Goal: Transaction & Acquisition: Subscribe to service/newsletter

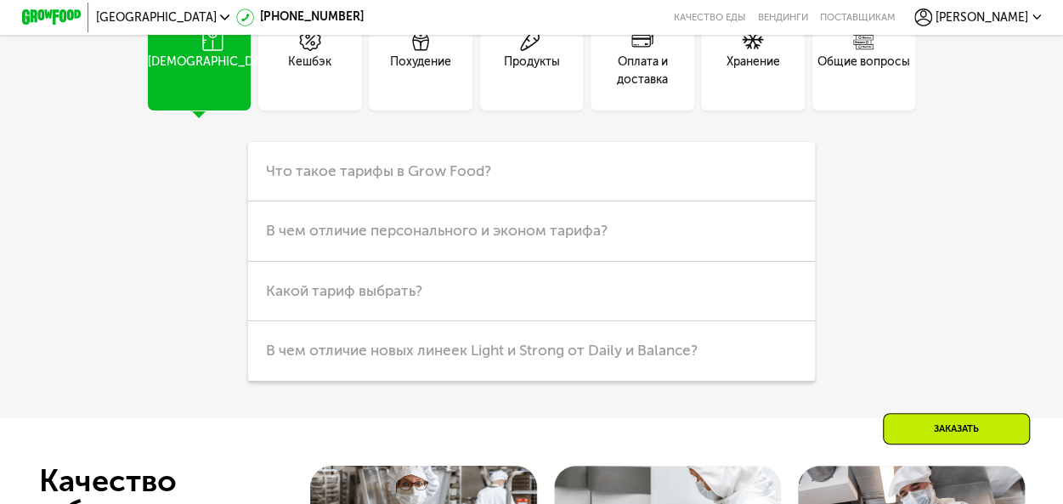
scroll to position [2633, 0]
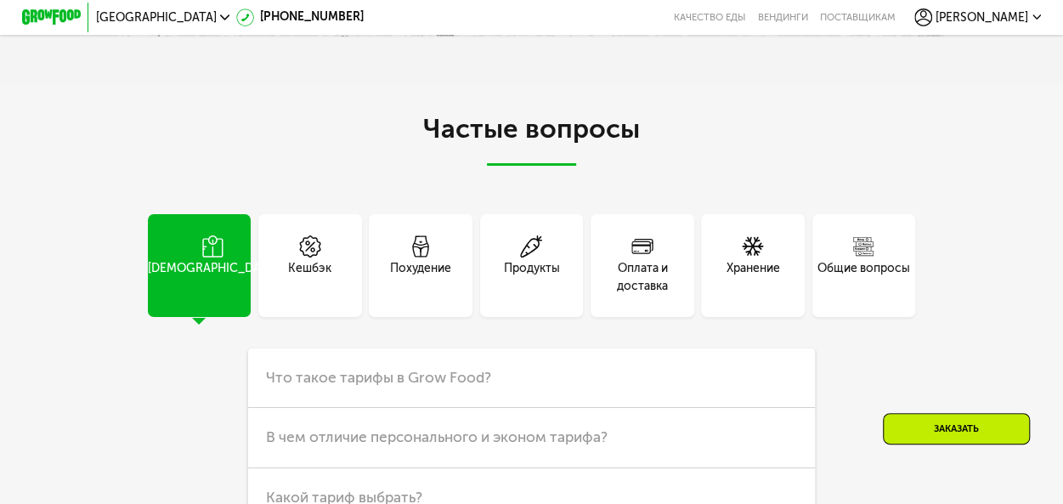
click at [319, 296] on div "Кешбэк" at bounding box center [309, 278] width 43 height 36
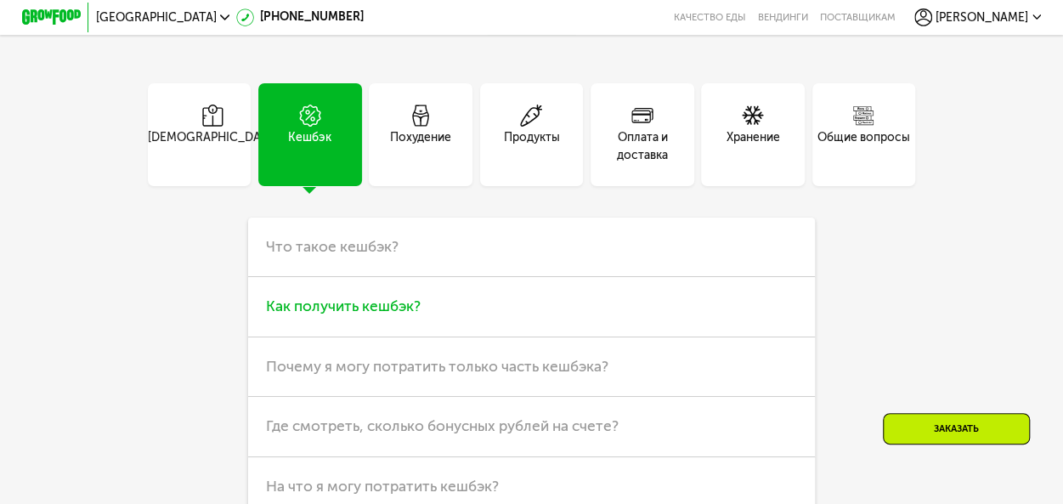
scroll to position [2803, 0]
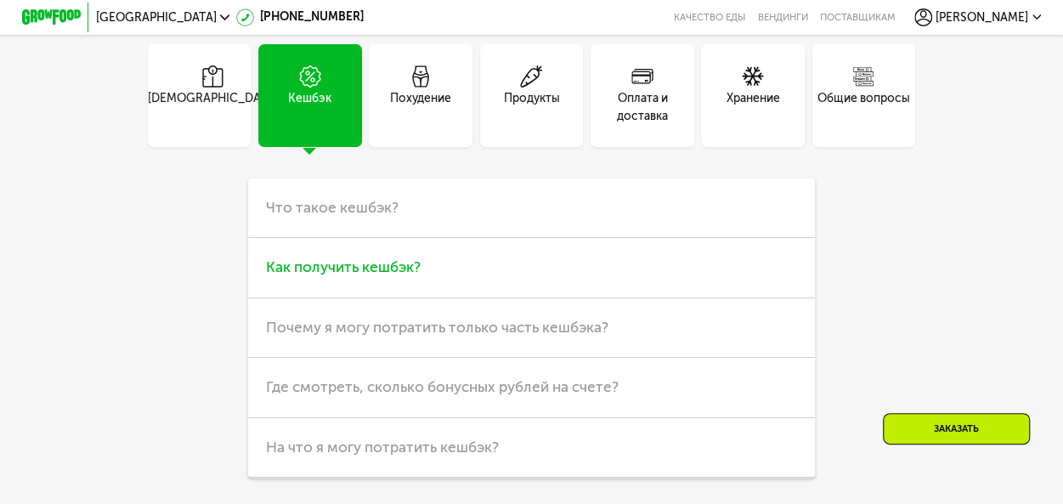
click at [370, 276] on span "Как получить кешбэк?" at bounding box center [343, 267] width 155 height 18
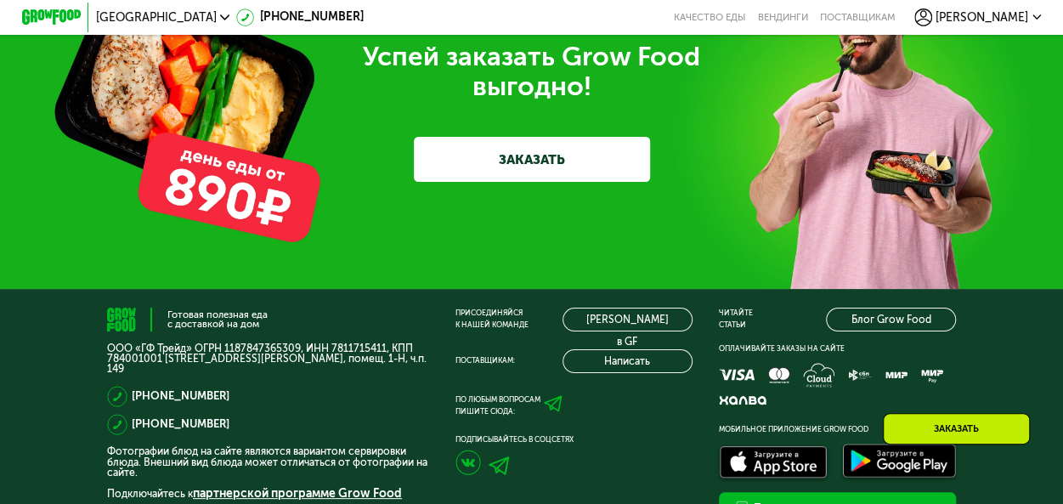
scroll to position [3738, 0]
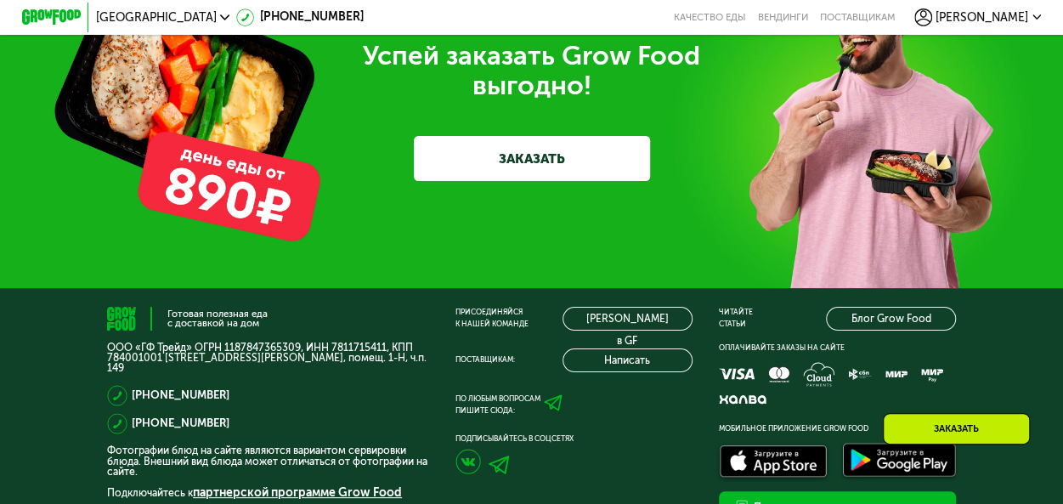
click at [565, 180] on link "ЗАКАЗАТЬ" at bounding box center [532, 158] width 236 height 44
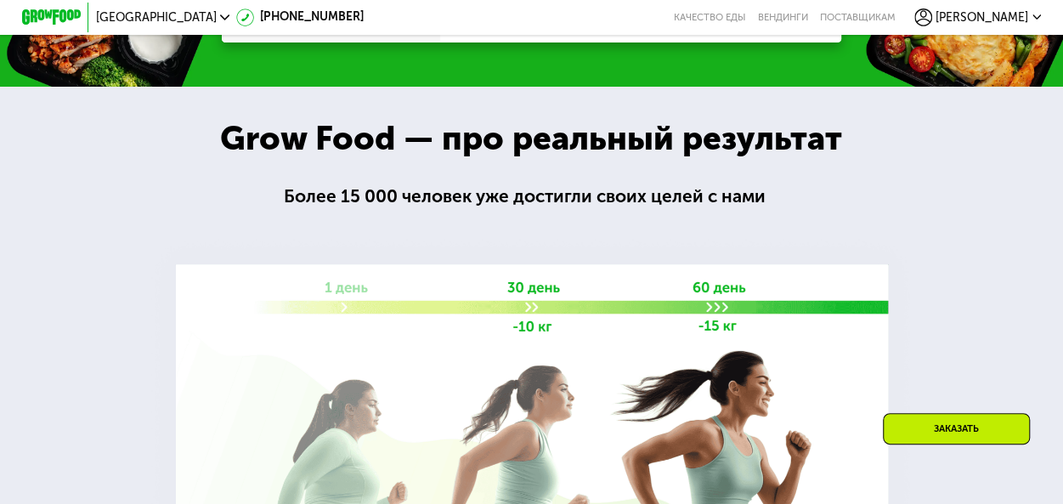
scroll to position [1109, 0]
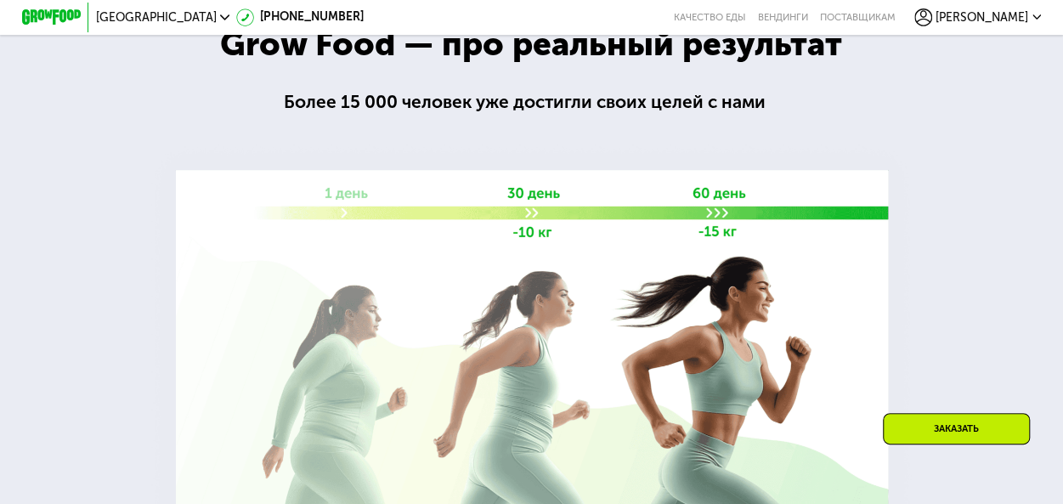
click at [944, 436] on div "Заказать" at bounding box center [956, 428] width 147 height 31
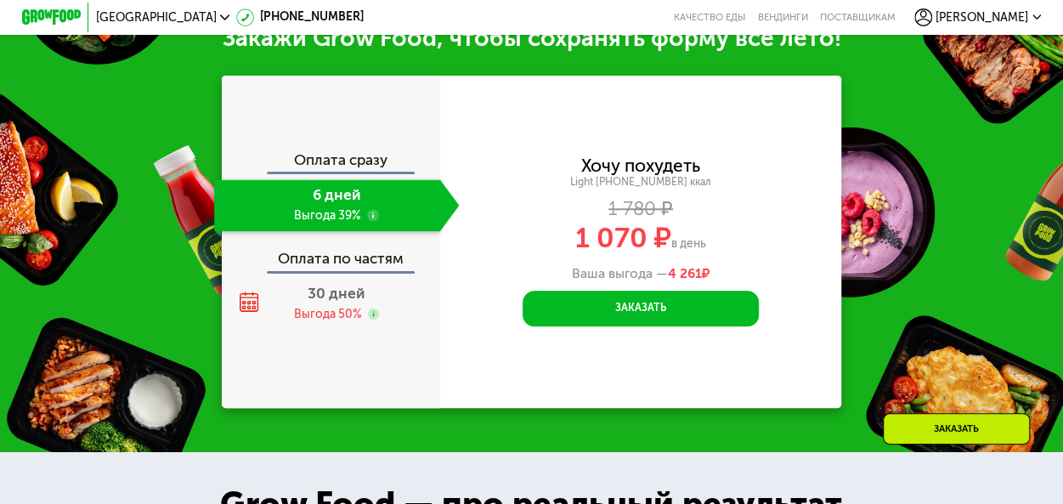
scroll to position [635, 0]
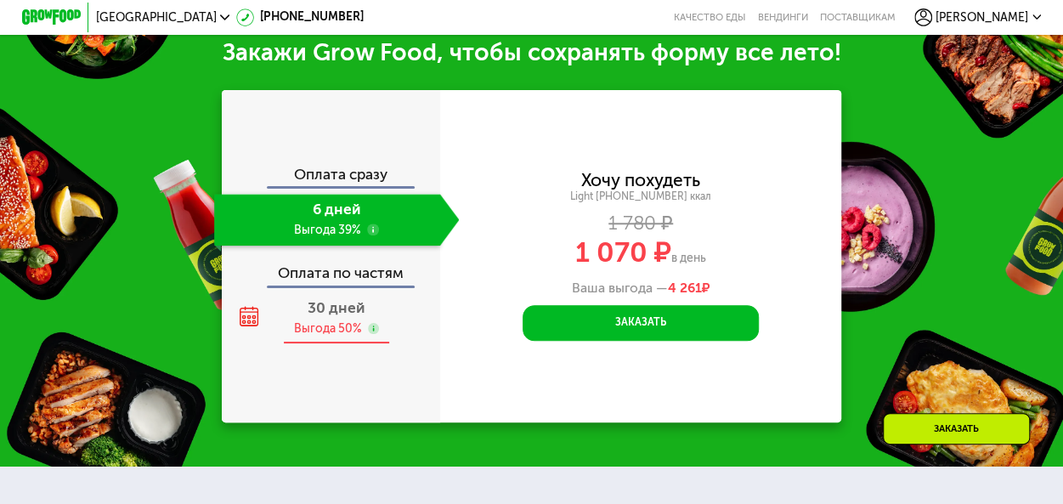
click at [335, 336] on div "Выгода 50%" at bounding box center [328, 328] width 68 height 16
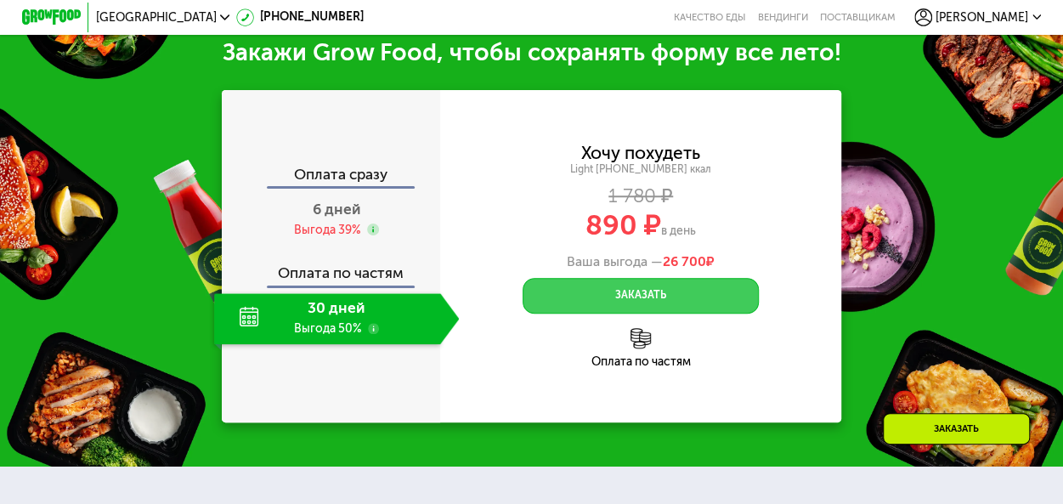
click at [634, 308] on button "Заказать" at bounding box center [640, 296] width 236 height 36
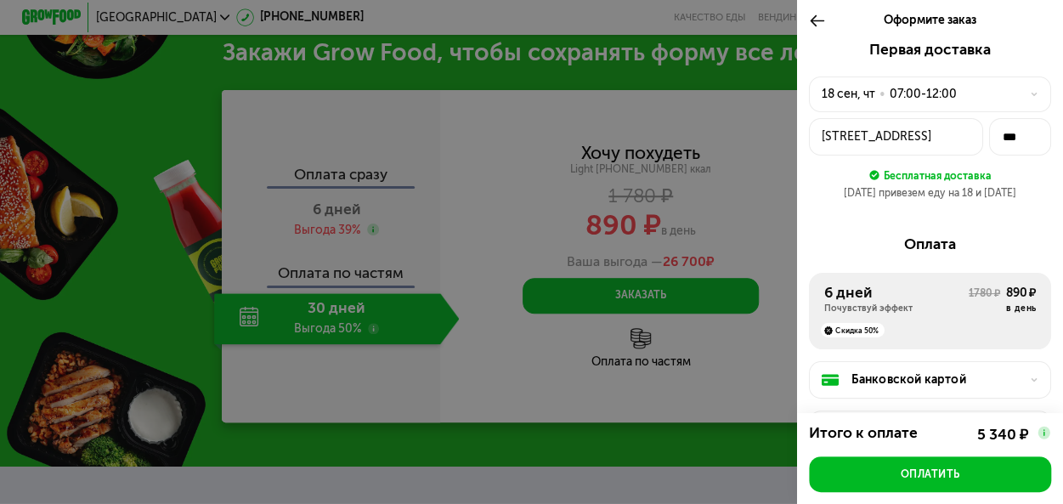
click at [803, 19] on div "Оформите заказ" at bounding box center [930, 21] width 266 height 42
click at [814, 23] on icon at bounding box center [817, 21] width 17 height 18
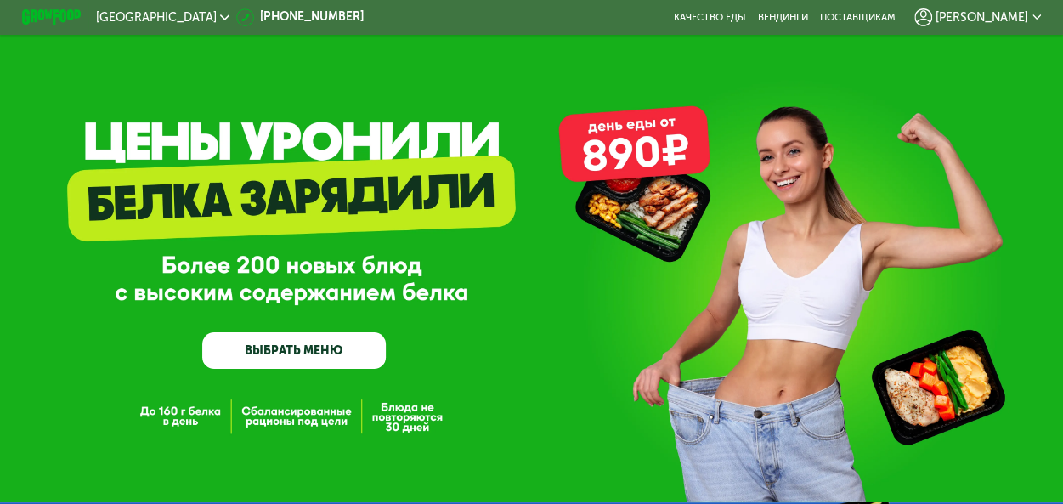
click at [1041, 19] on use at bounding box center [1036, 17] width 8 height 5
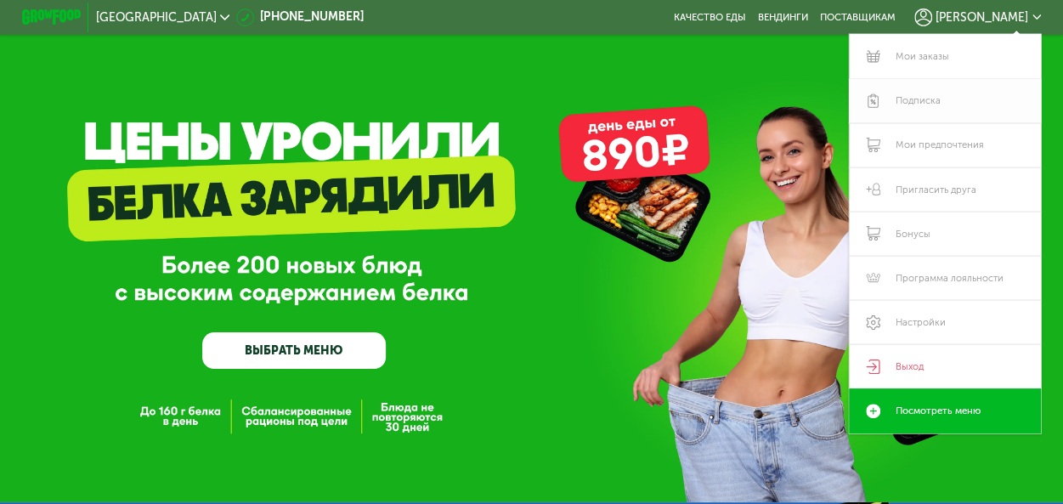
click at [914, 102] on link "Подписка" at bounding box center [945, 101] width 192 height 44
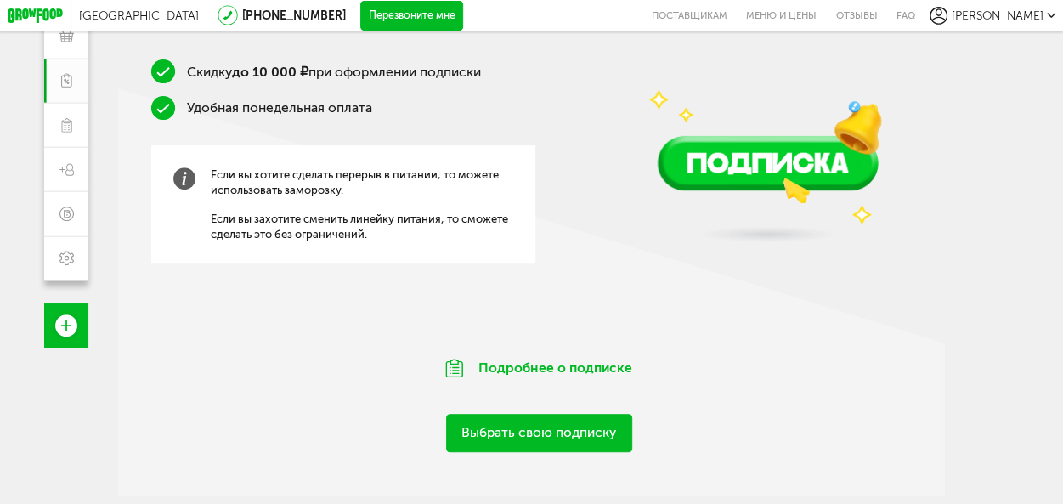
click at [579, 443] on link "Выбрать свою подписку" at bounding box center [539, 433] width 186 height 38
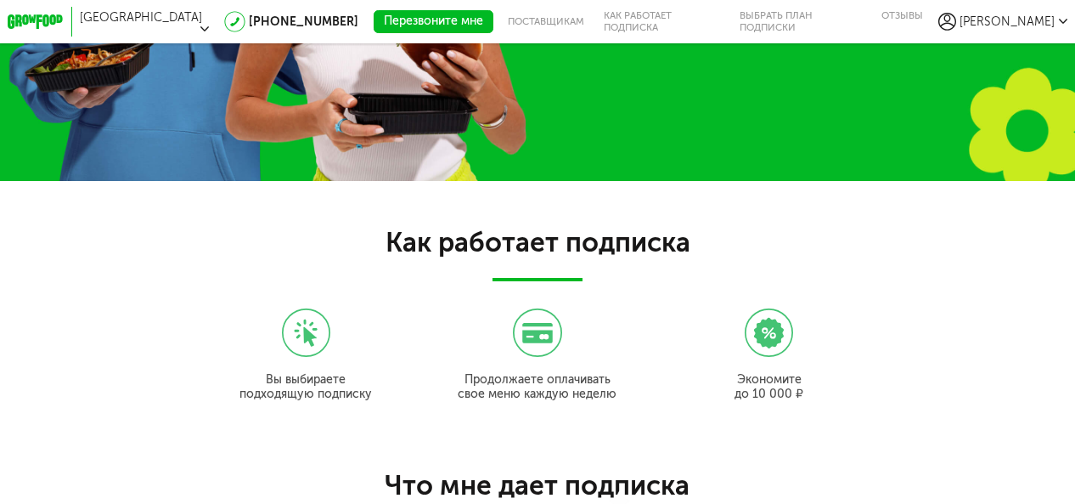
scroll to position [1269, 0]
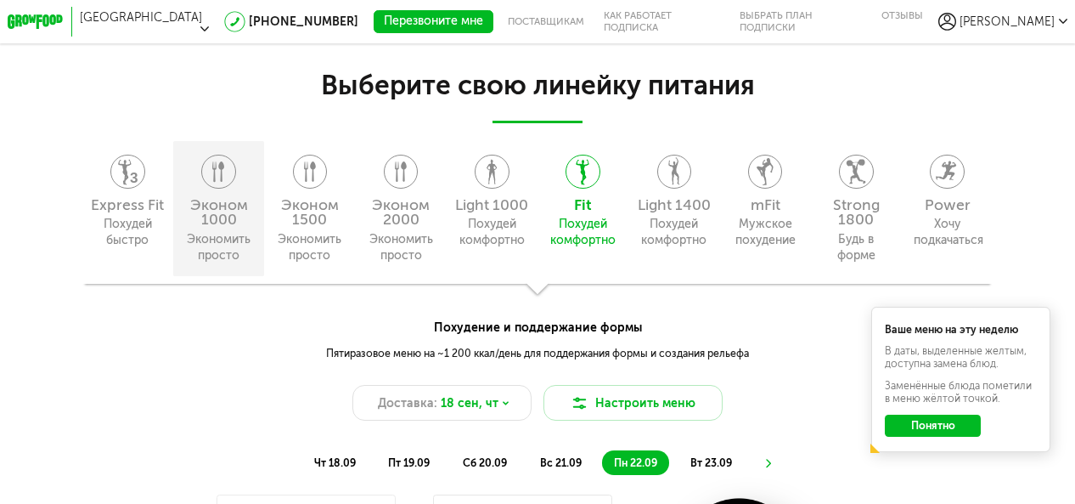
click at [210, 175] on icon at bounding box center [218, 172] width 32 height 34
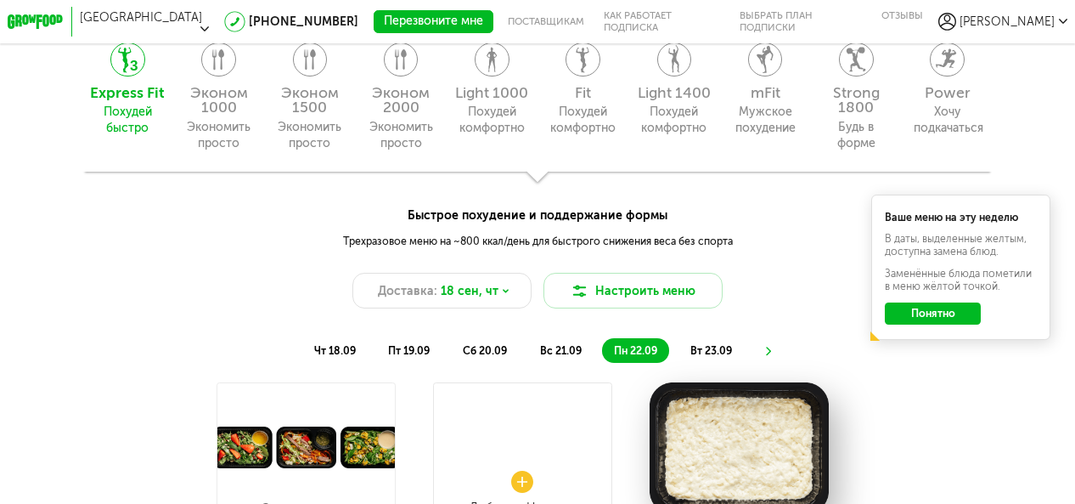
scroll to position [1354, 0]
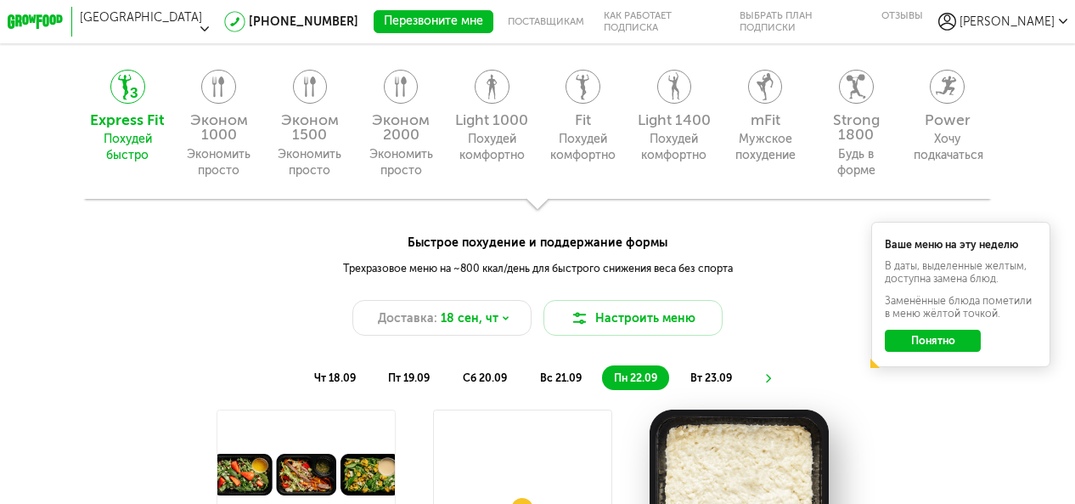
click at [768, 370] on li at bounding box center [769, 377] width 9 height 25
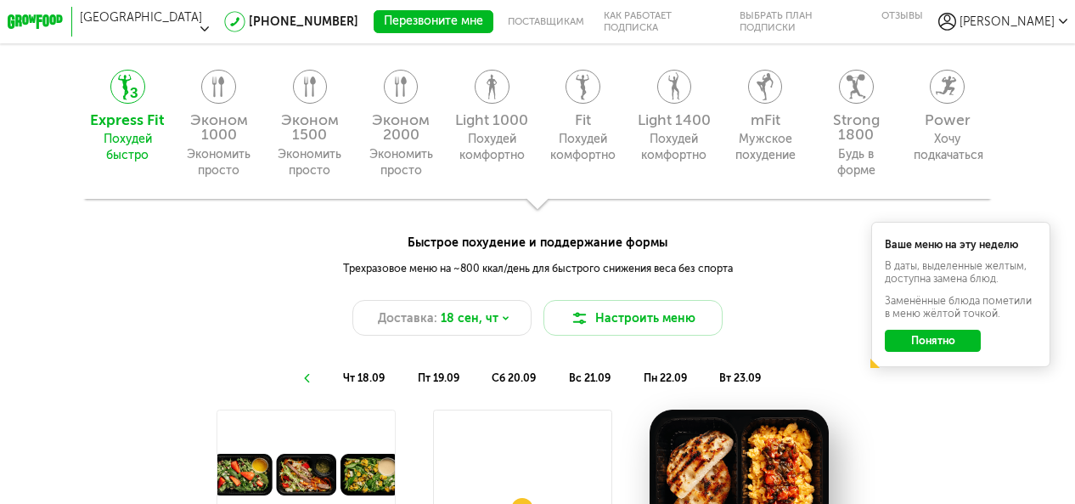
click at [667, 374] on span "пн 22.09" at bounding box center [665, 377] width 43 height 13
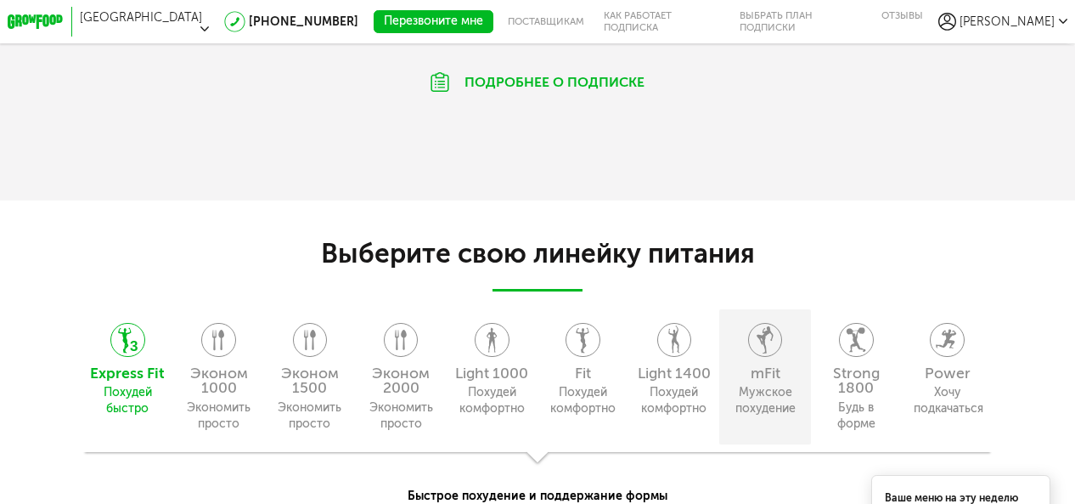
scroll to position [1099, 0]
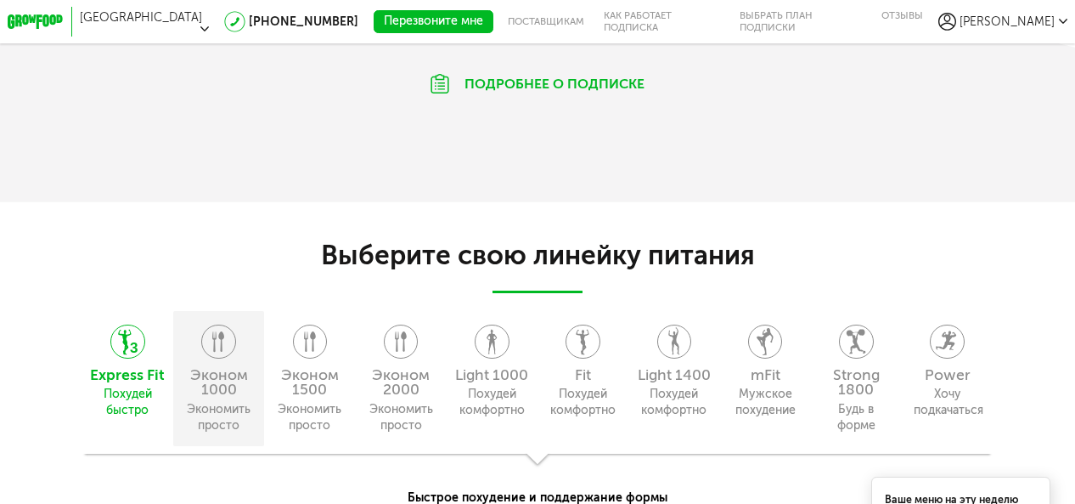
click at [228, 351] on icon at bounding box center [218, 342] width 32 height 34
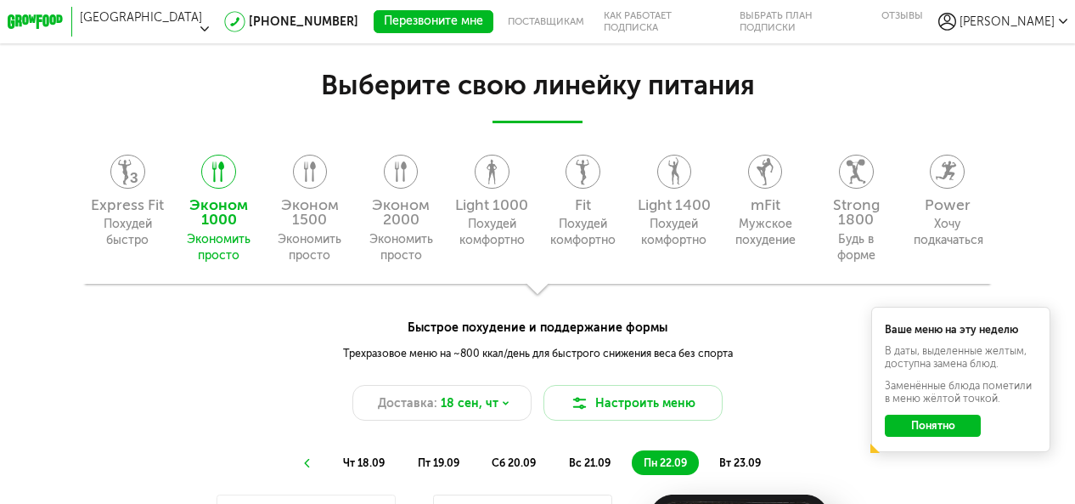
scroll to position [1269, 0]
click at [957, 432] on button "Понятно" at bounding box center [933, 426] width 97 height 22
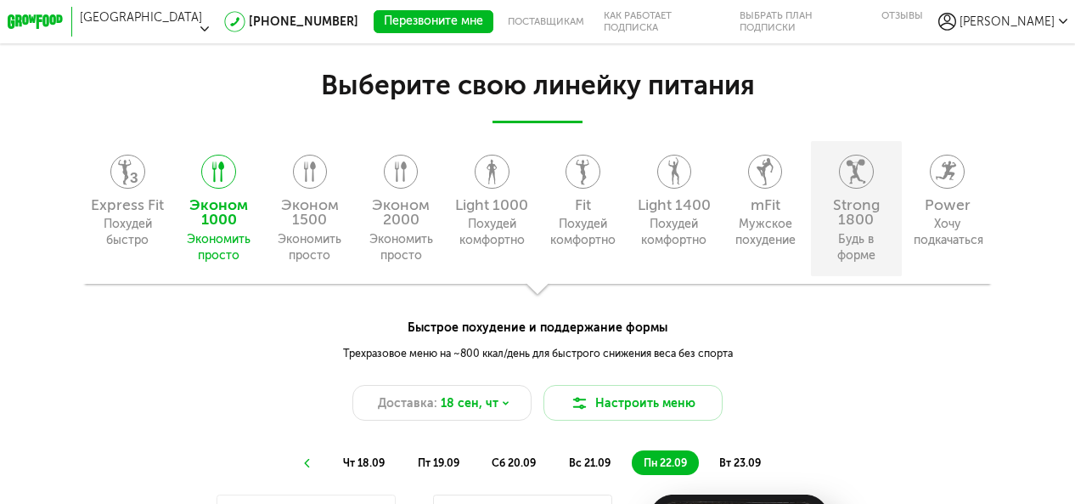
click at [844, 177] on icon at bounding box center [856, 172] width 32 height 34
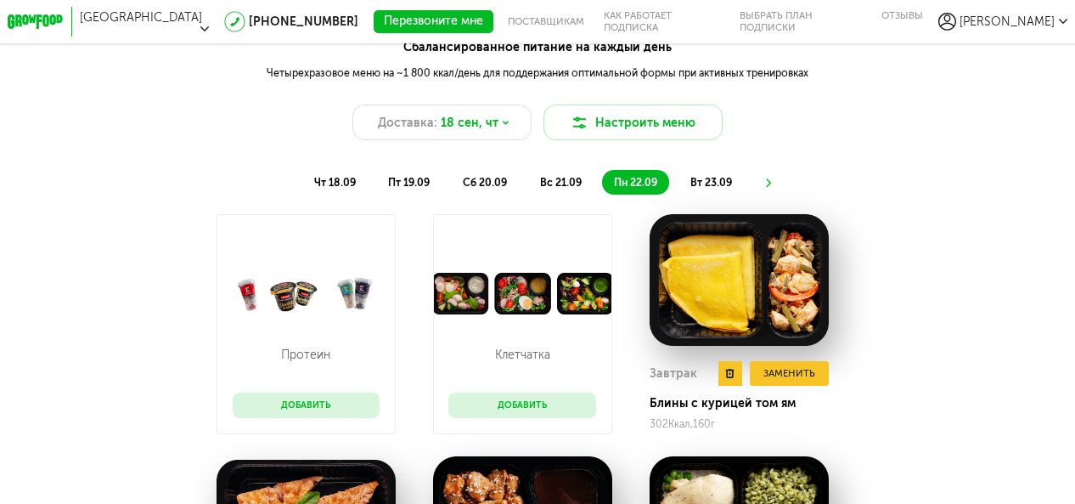
scroll to position [1524, 0]
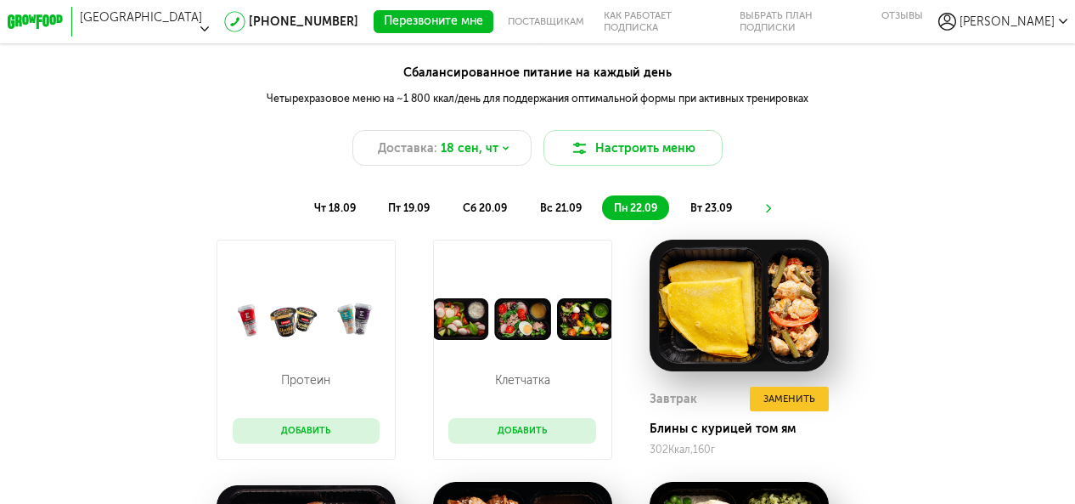
click at [302, 432] on button "Добавить" at bounding box center [307, 431] width 148 height 26
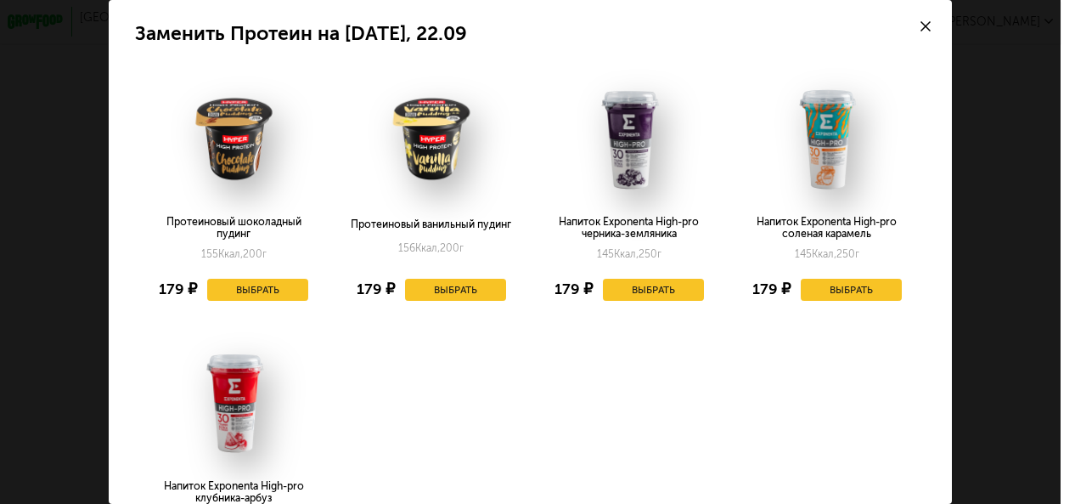
click at [929, 21] on icon at bounding box center [926, 26] width 10 height 10
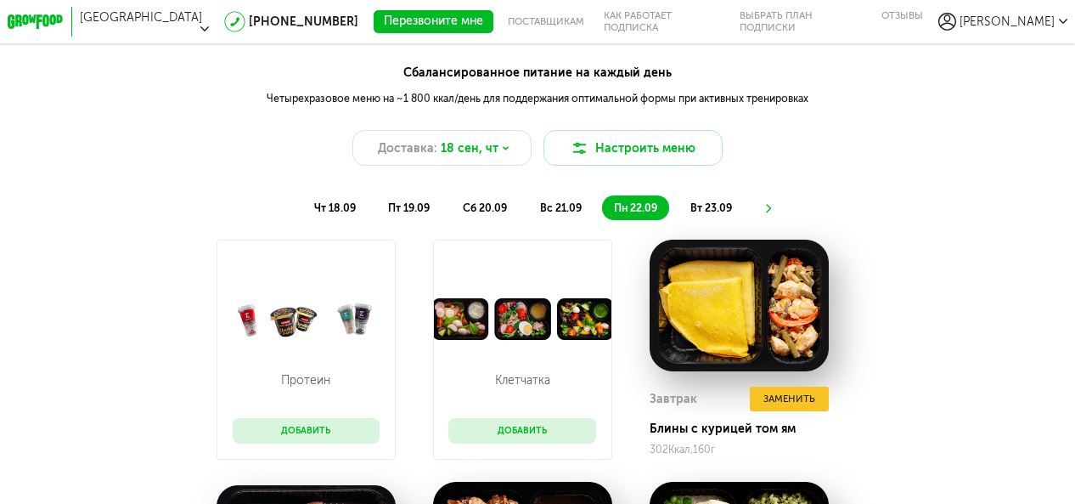
click at [533, 432] on button "Добавить" at bounding box center [523, 431] width 148 height 26
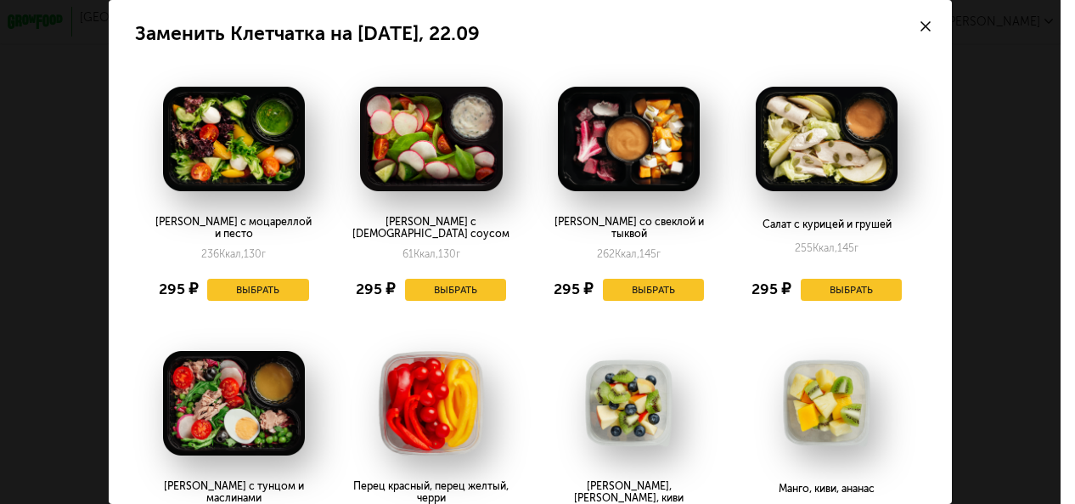
click at [930, 23] on icon at bounding box center [926, 26] width 10 height 10
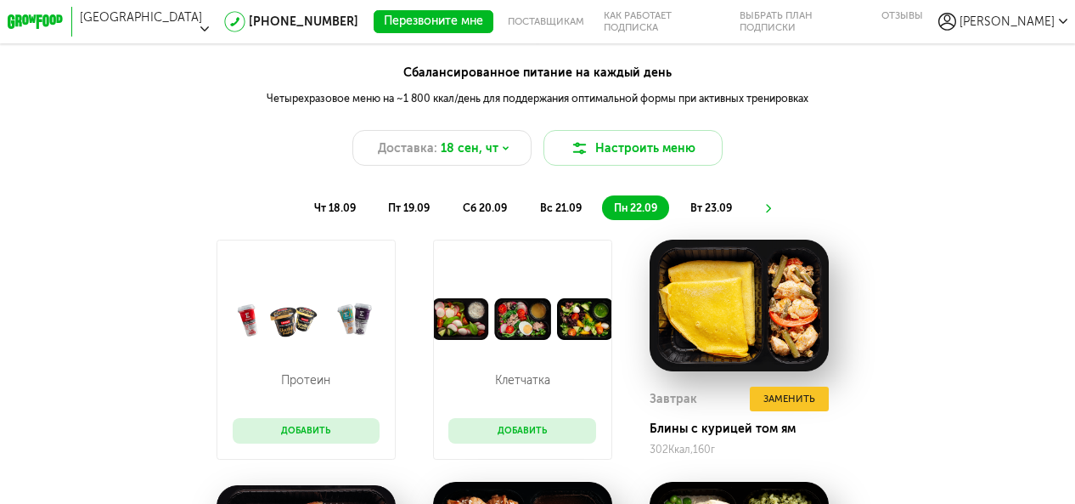
click at [720, 209] on span "вт 23.09" at bounding box center [712, 207] width 42 height 13
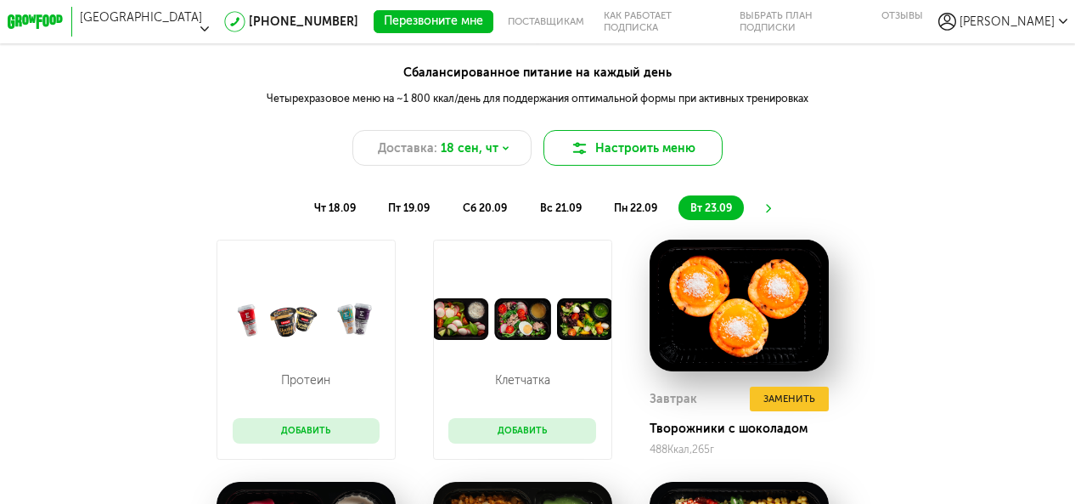
click at [639, 135] on button "Настроить меню" at bounding box center [633, 148] width 179 height 36
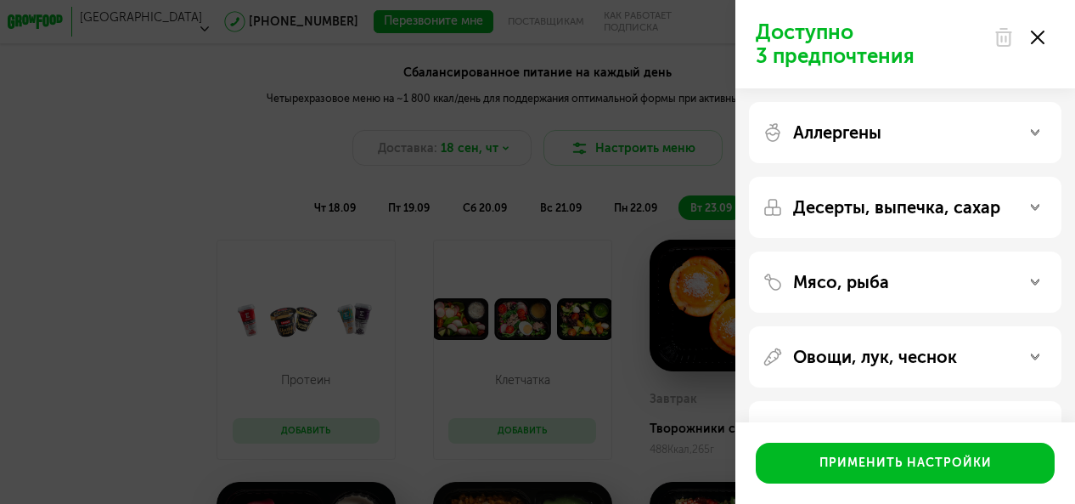
scroll to position [0, 0]
click at [1036, 42] on icon at bounding box center [1038, 38] width 14 height 14
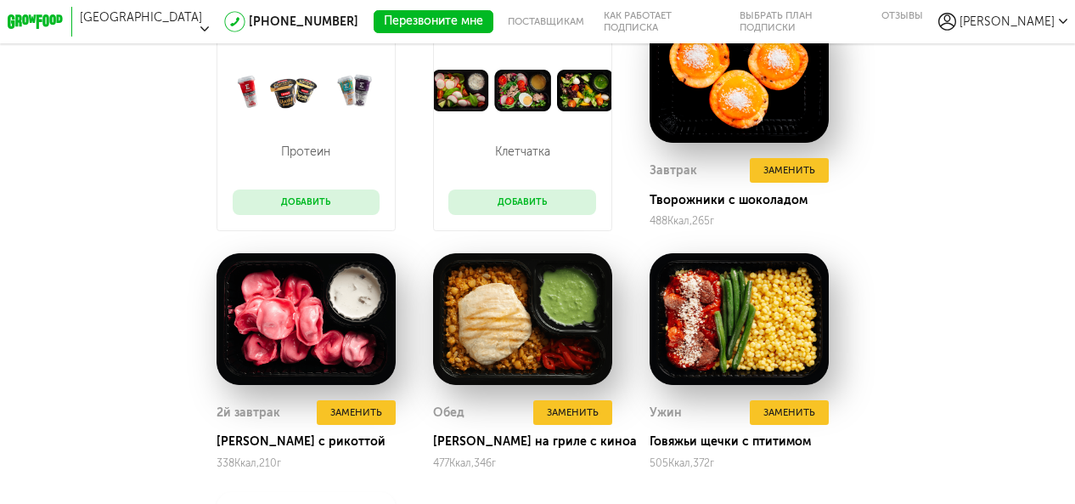
scroll to position [1779, 0]
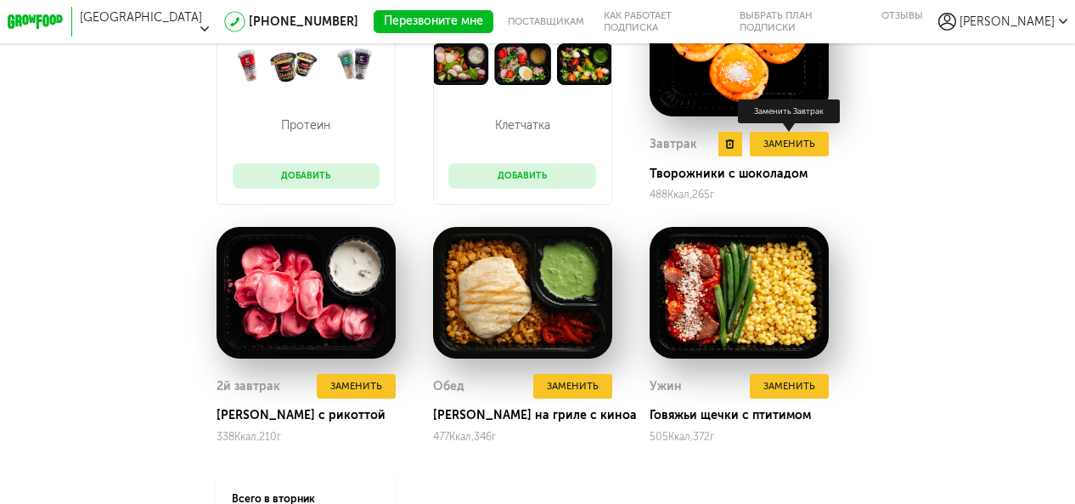
click at [807, 139] on button "Заменить" at bounding box center [789, 144] width 79 height 25
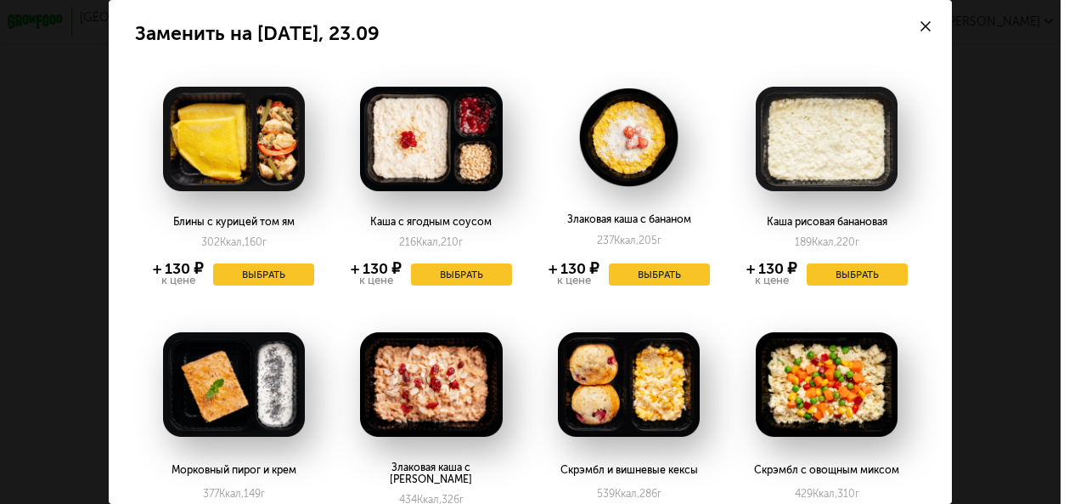
click at [926, 23] on icon at bounding box center [926, 26] width 10 height 10
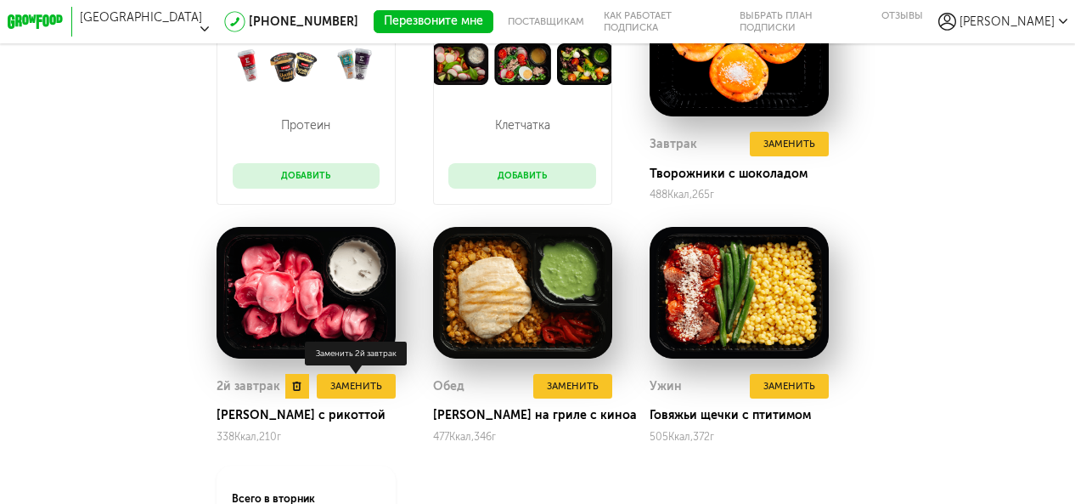
click at [374, 380] on button "Заменить" at bounding box center [356, 386] width 79 height 25
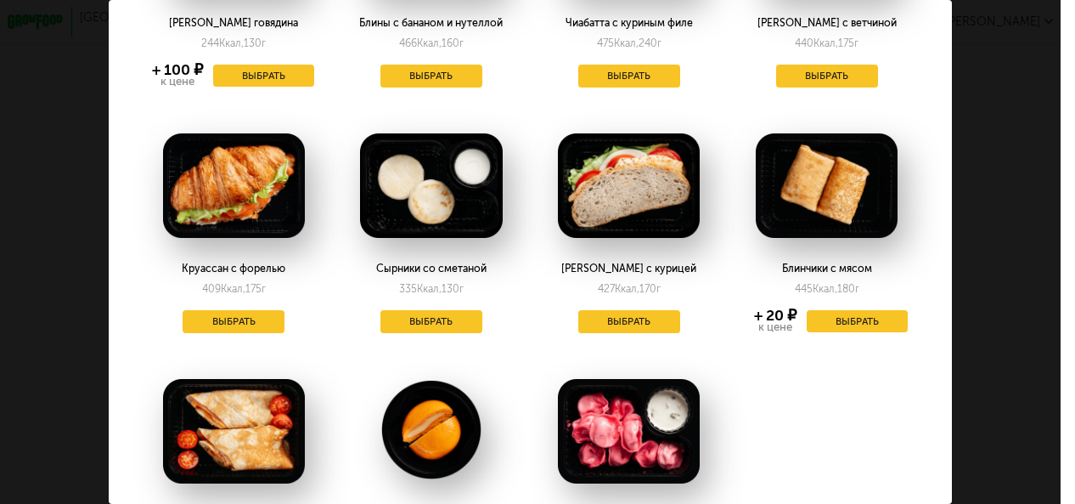
scroll to position [641, 0]
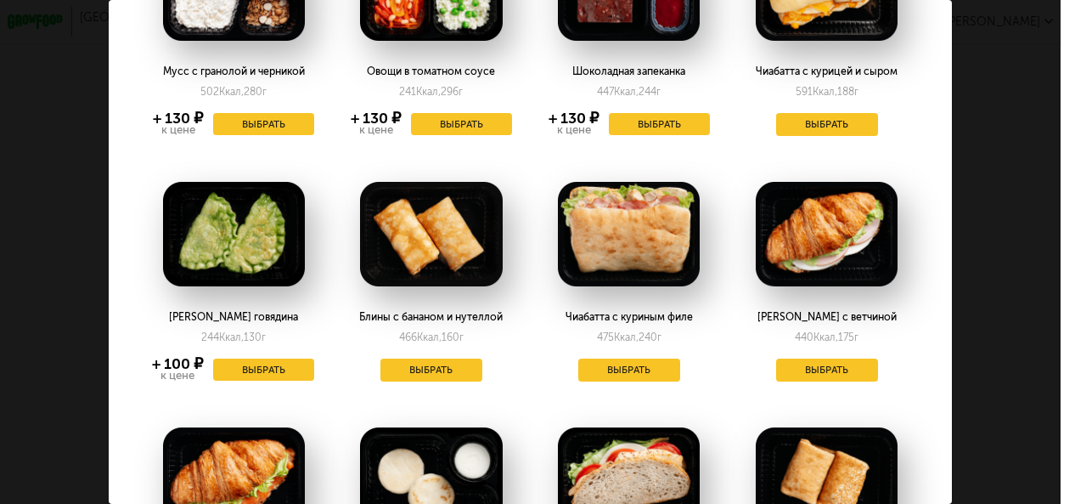
click at [997, 206] on div "Заменить на [DATE], 23.09 Запеканка с яблоками 389 Ккал, 280 г + 130 ₽ к цене В…" at bounding box center [530, 252] width 1061 height 504
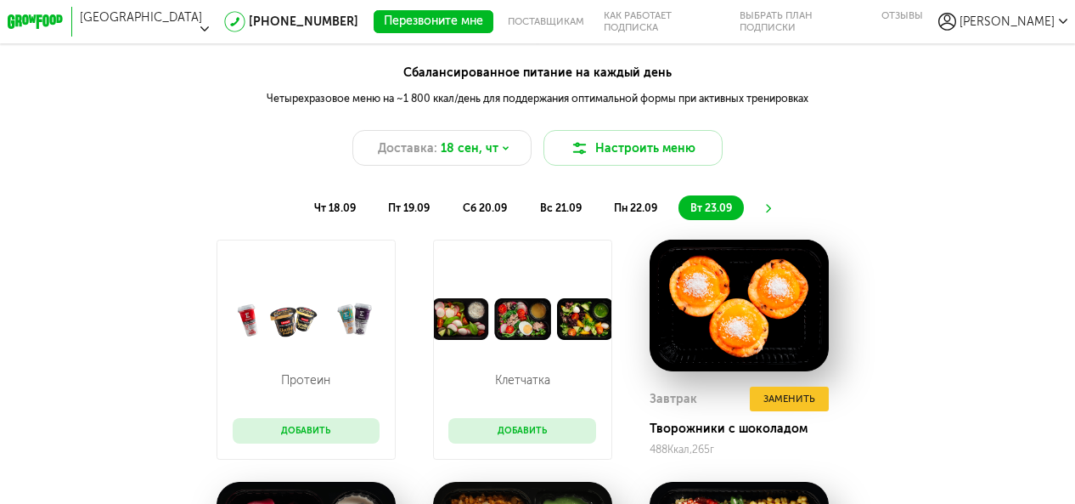
scroll to position [1779, 0]
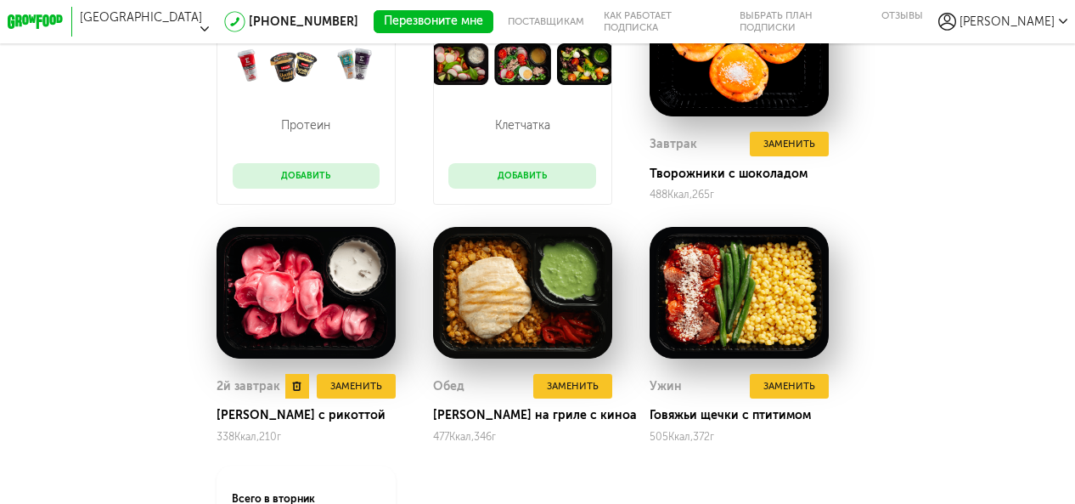
click at [311, 309] on img at bounding box center [306, 293] width 179 height 132
click at [297, 384] on use at bounding box center [297, 385] width 9 height 9
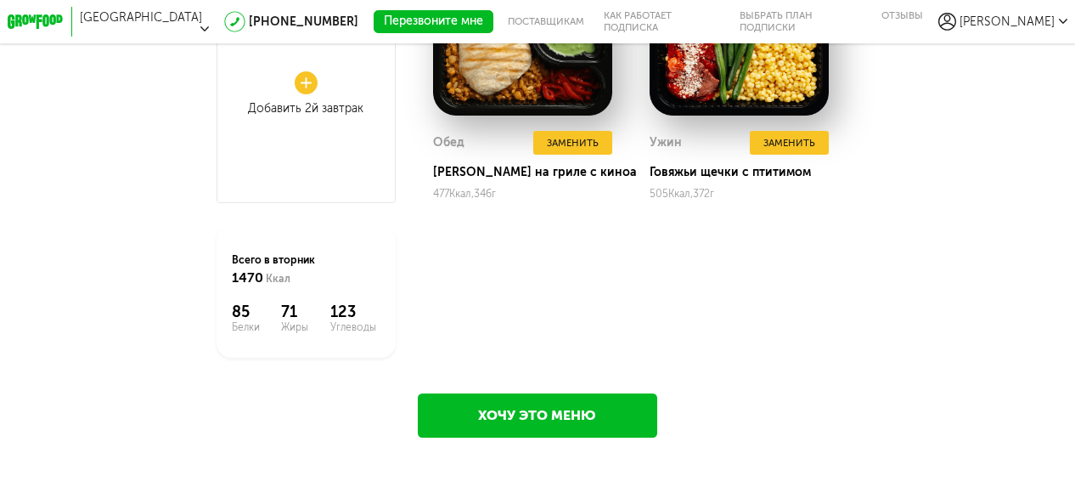
scroll to position [2149, 0]
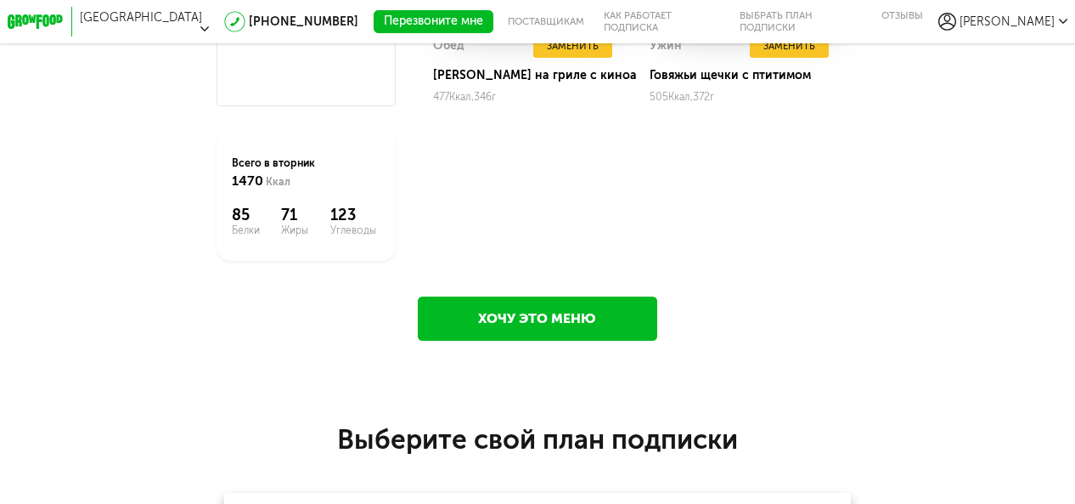
click at [588, 314] on link "Хочу это меню" at bounding box center [537, 318] width 239 height 45
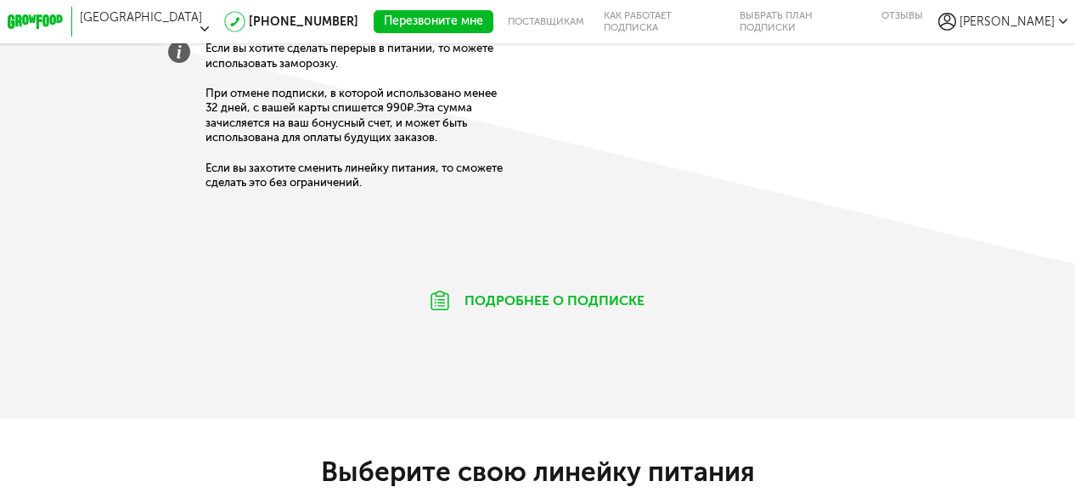
scroll to position [882, 0]
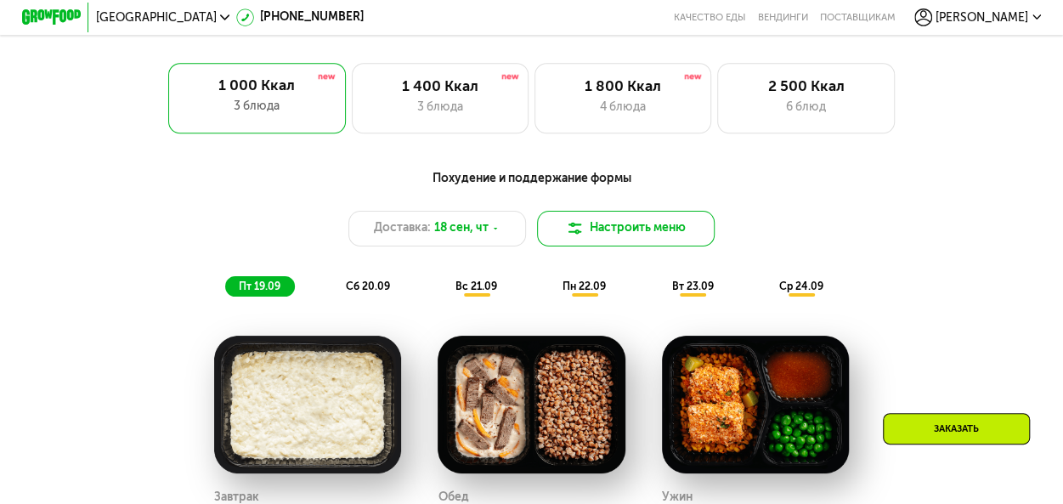
scroll to position [595, 0]
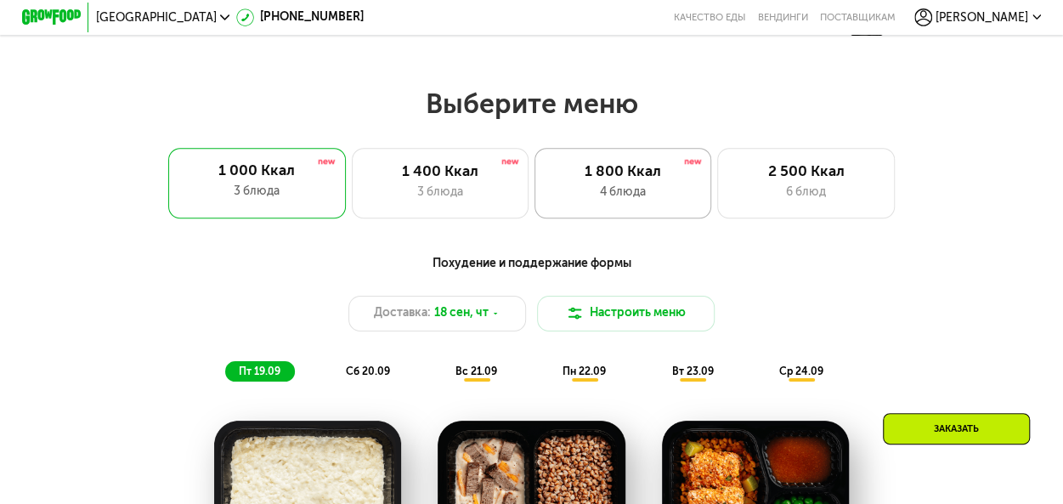
click at [634, 188] on div "1 800 Ккал 4 блюда" at bounding box center [623, 183] width 178 height 71
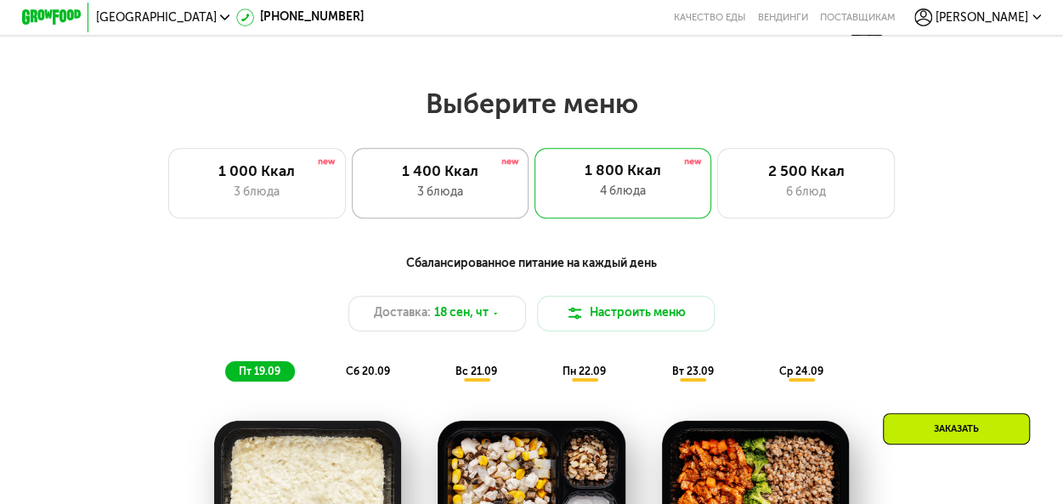
click at [445, 198] on div "3 блюда" at bounding box center [440, 192] width 146 height 18
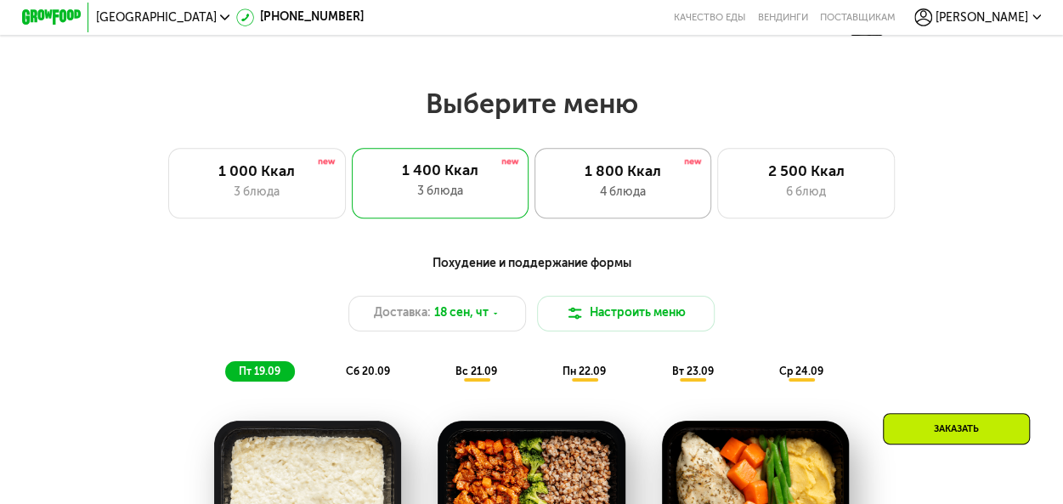
click at [629, 178] on div "1 800 Ккал" at bounding box center [623, 172] width 146 height 18
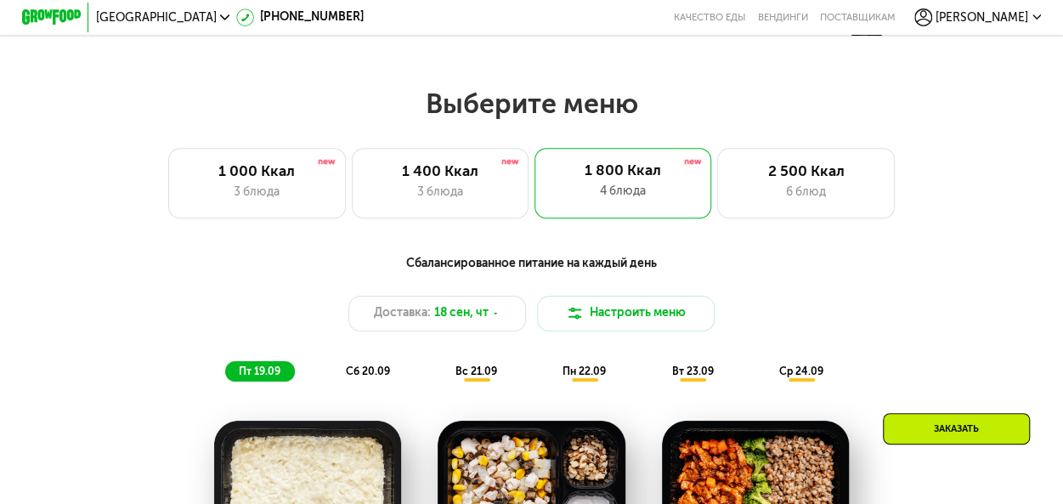
drag, startPoint x: 768, startPoint y: 378, endPoint x: 716, endPoint y: 378, distance: 51.8
click at [716, 378] on div "пт 19.09 сб 20.09 вс 21.09 пн 22.09 вт 23.09 ср 24.09" at bounding box center [531, 371] width 612 height 20
click at [598, 377] on span "пн 22.09" at bounding box center [583, 371] width 43 height 12
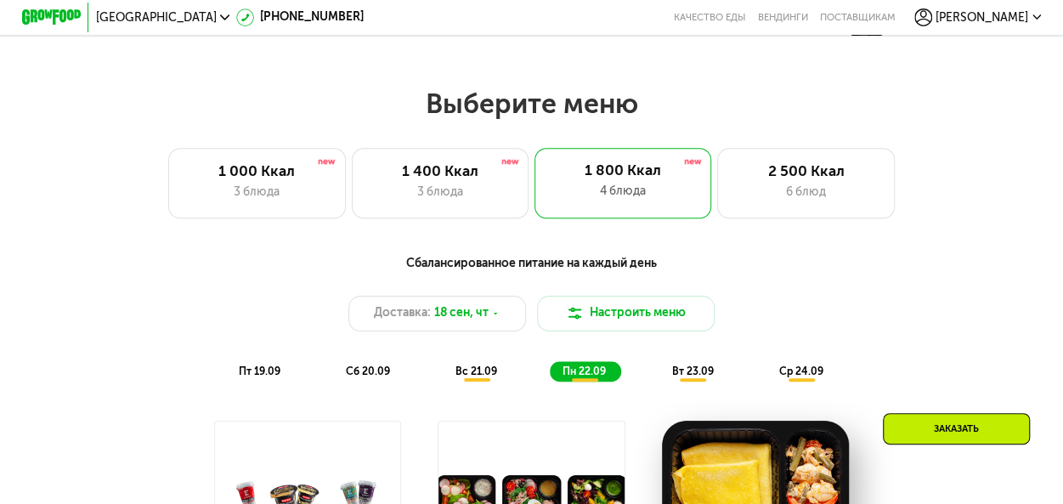
click at [684, 377] on span "вт 23.09" at bounding box center [692, 371] width 42 height 12
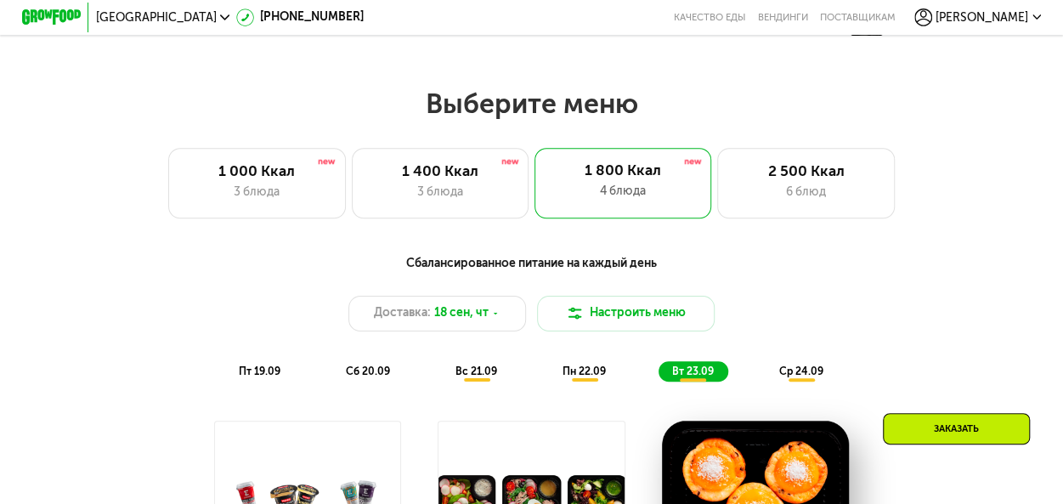
click at [787, 377] on span "ср 24.09" at bounding box center [801, 371] width 44 height 12
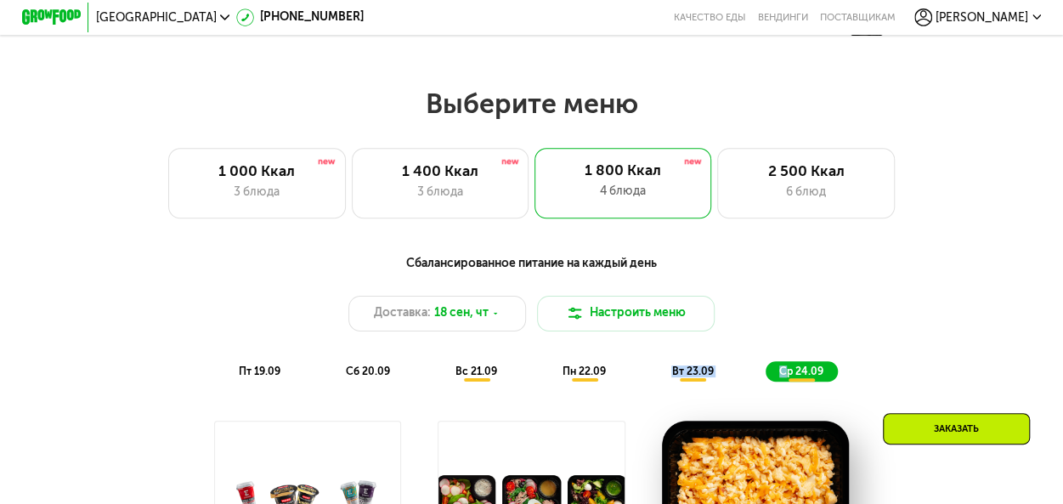
drag, startPoint x: 787, startPoint y: 384, endPoint x: 664, endPoint y: 387, distance: 122.4
click at [664, 381] on div "пт 19.09 сб 20.09 вс 21.09 пн 22.09 вт 23.09 ср 24.09" at bounding box center [531, 371] width 612 height 20
click at [477, 377] on span "вс 21.09" at bounding box center [476, 371] width 42 height 12
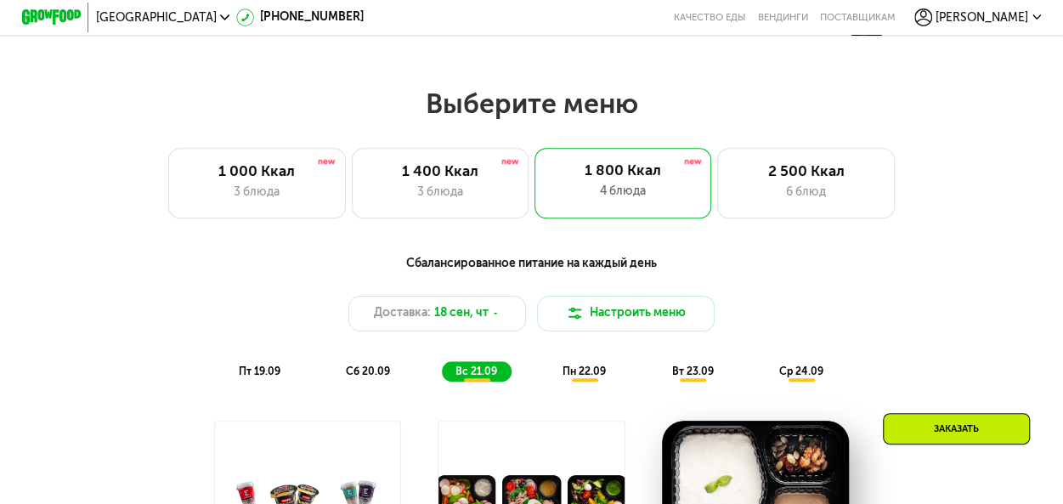
click at [577, 377] on span "пн 22.09" at bounding box center [583, 371] width 43 height 12
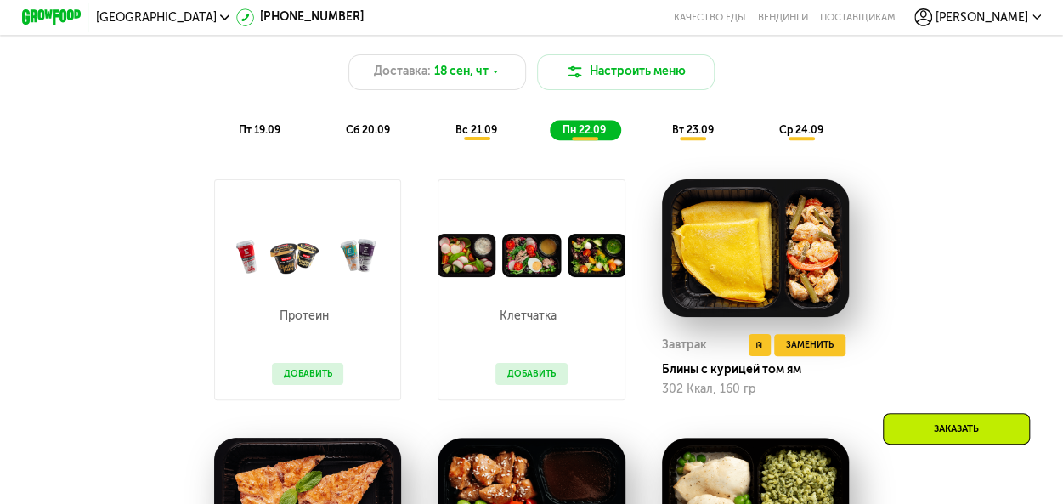
scroll to position [1019, 0]
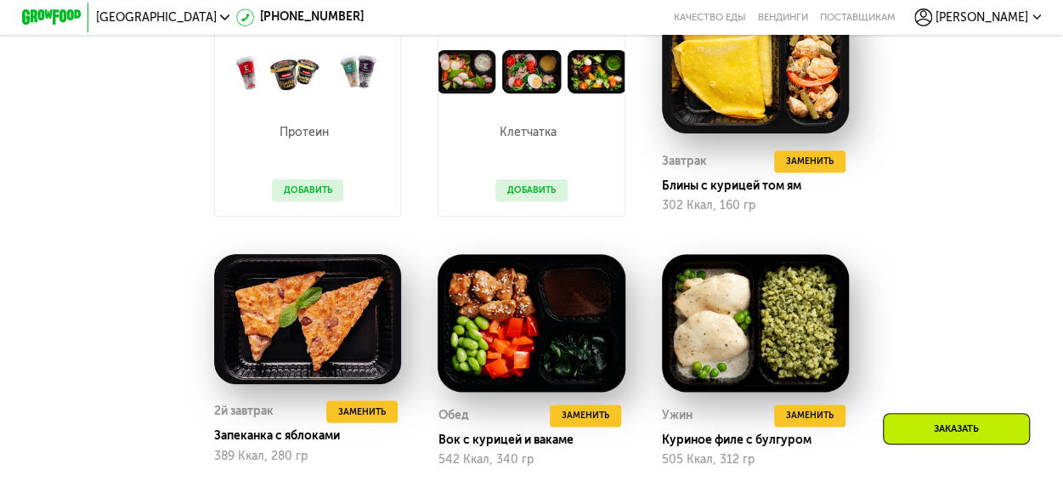
drag, startPoint x: 923, startPoint y: 432, endPoint x: 929, endPoint y: 441, distance: 10.9
click at [922, 432] on div "Заказать" at bounding box center [956, 428] width 147 height 31
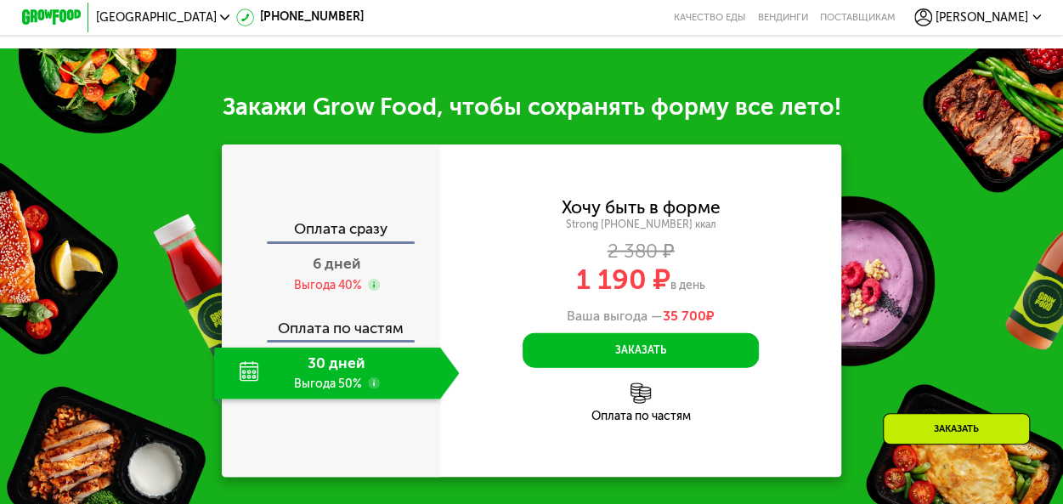
scroll to position [1767, 0]
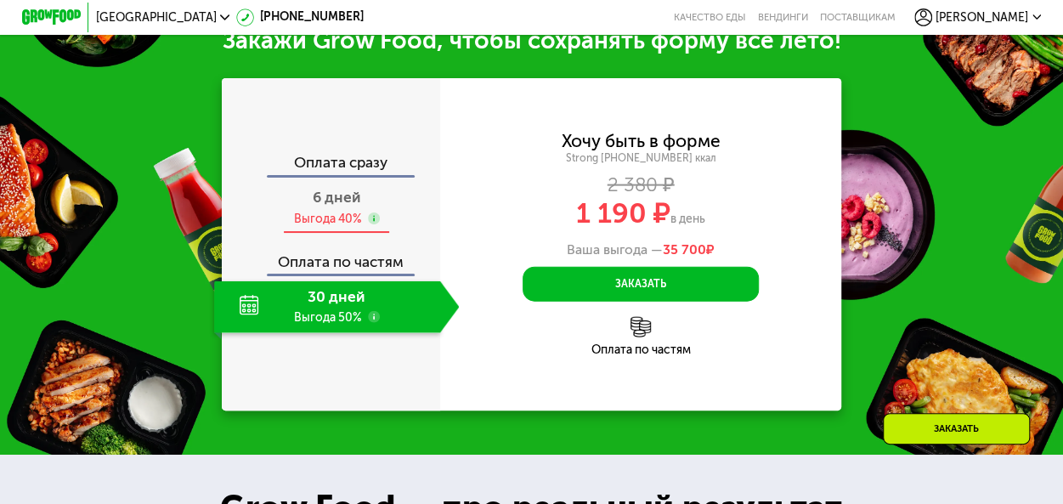
click at [347, 229] on div "6 дней Выгода 40%" at bounding box center [336, 209] width 245 height 52
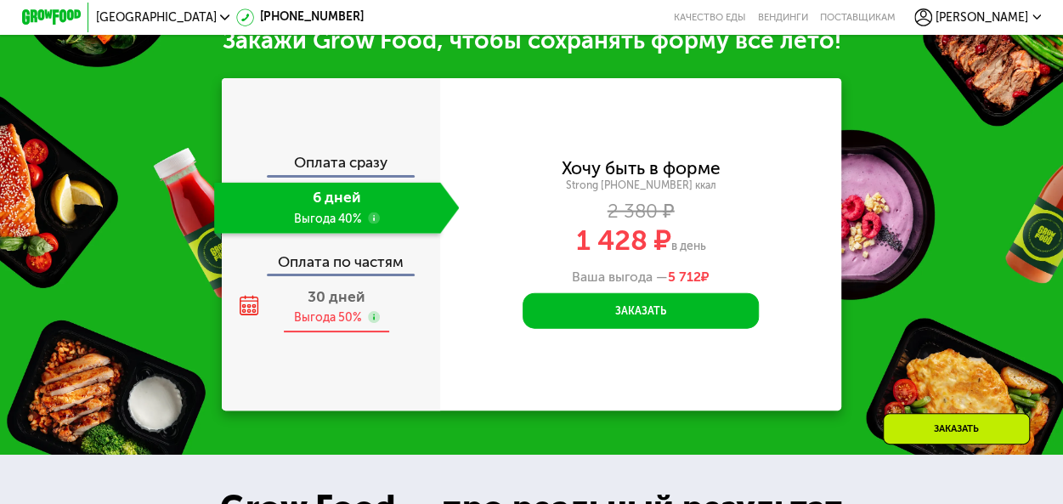
click at [336, 306] on span "30 дней" at bounding box center [337, 297] width 58 height 18
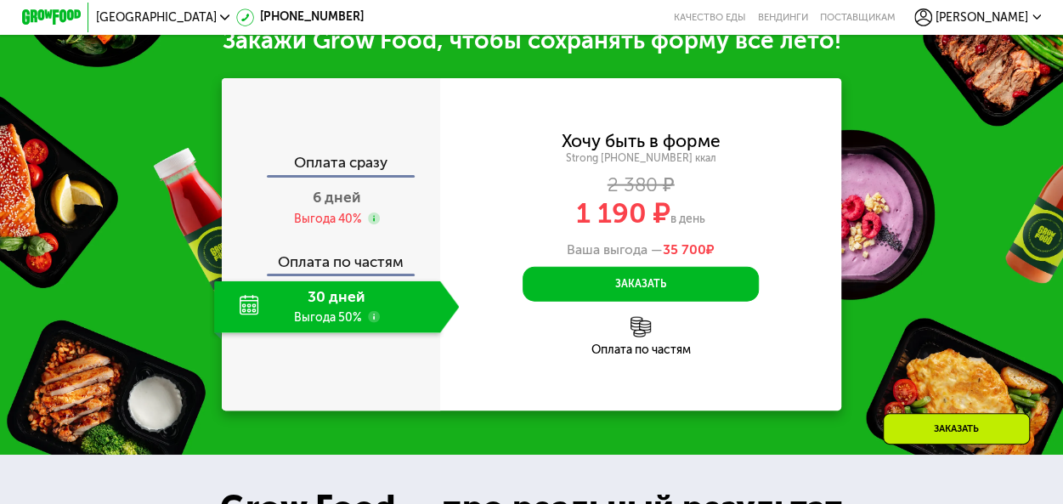
click at [641, 337] on img at bounding box center [640, 327] width 20 height 20
click at [344, 227] on div "Выгода 40%" at bounding box center [328, 219] width 68 height 16
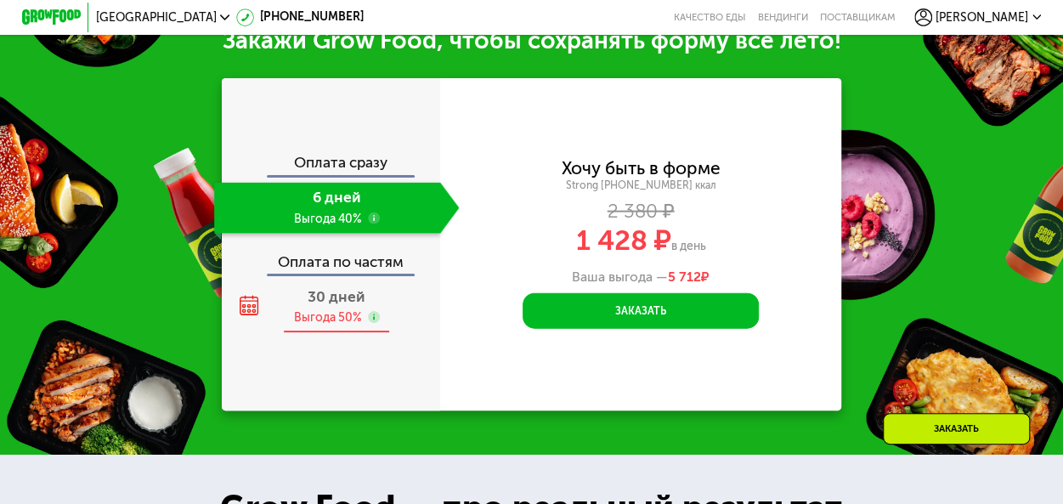
click at [325, 325] on div "Выгода 50%" at bounding box center [328, 317] width 68 height 16
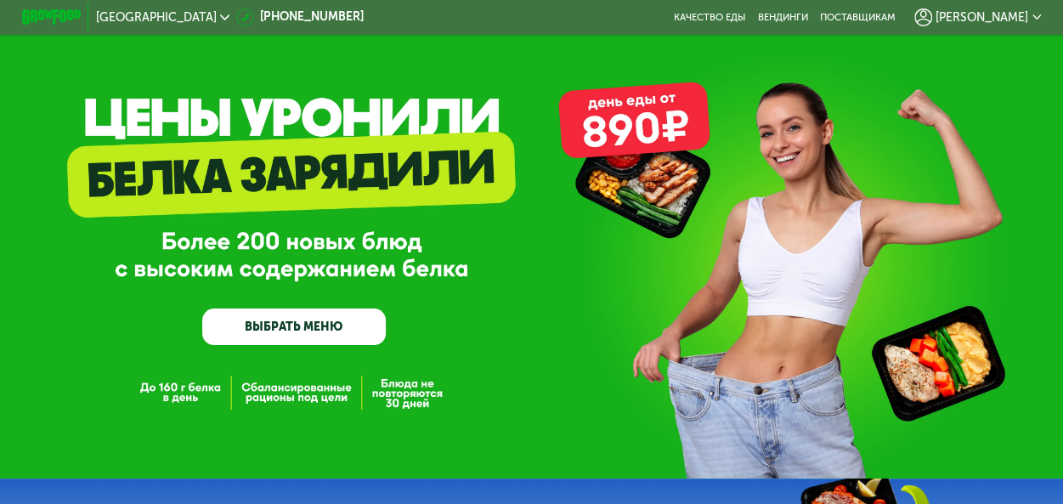
scroll to position [0, 0]
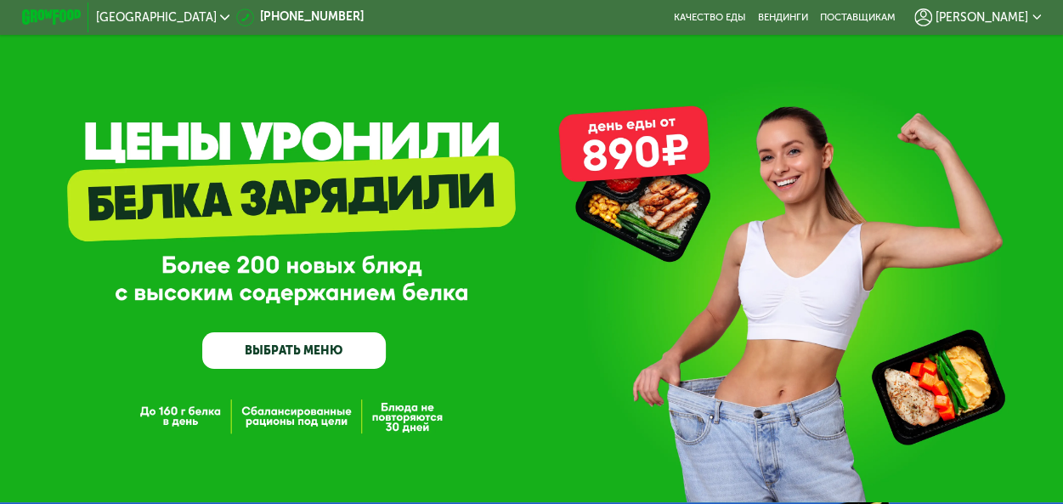
click at [314, 354] on link "ВЫБРАТЬ МЕНЮ" at bounding box center [293, 350] width 183 height 37
click at [49, 14] on img at bounding box center [51, 16] width 59 height 15
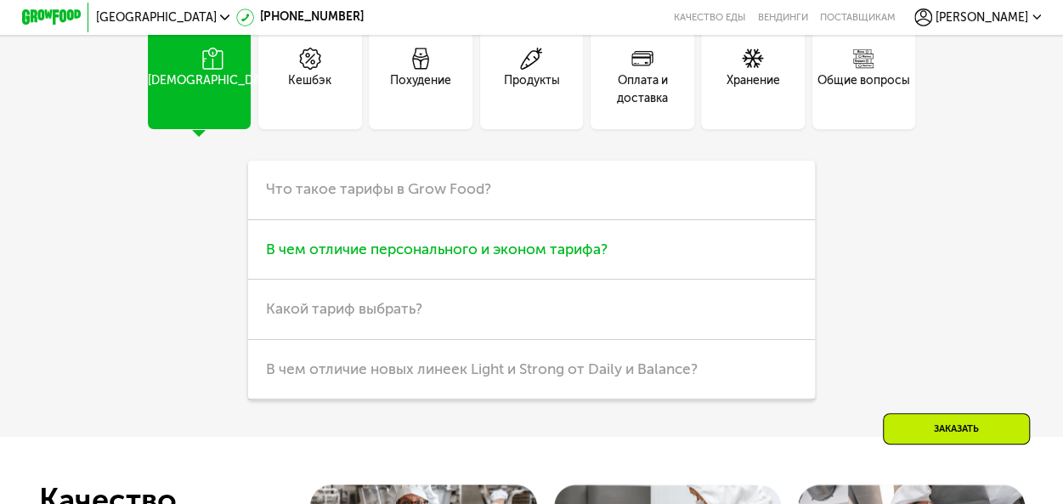
scroll to position [3908, 0]
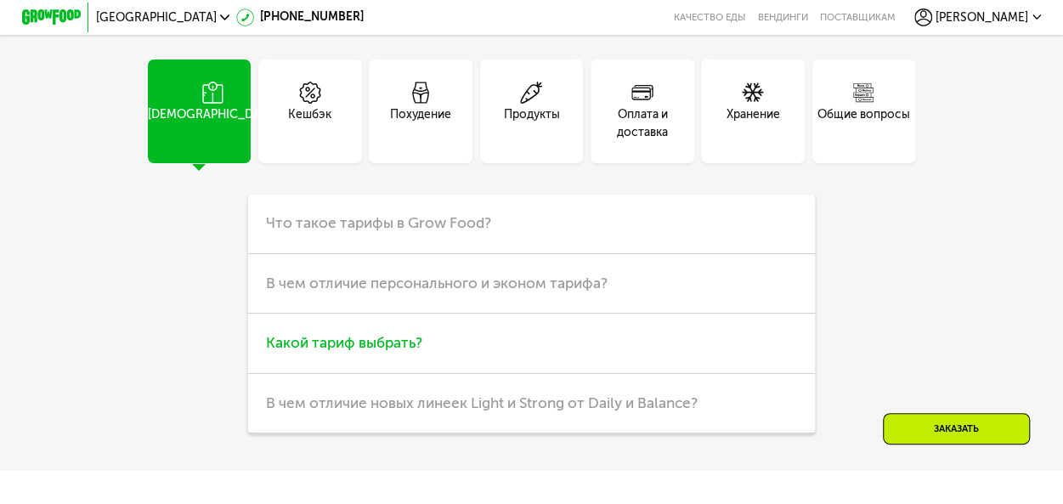
click at [316, 352] on span "Какой тариф выбрать?" at bounding box center [344, 343] width 156 height 18
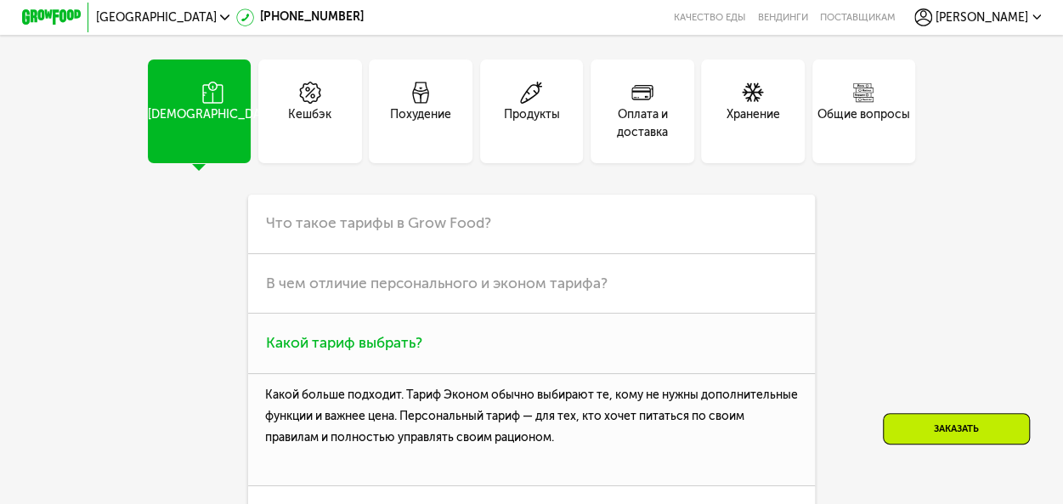
click at [325, 352] on span "Какой тариф выбрать?" at bounding box center [344, 343] width 156 height 18
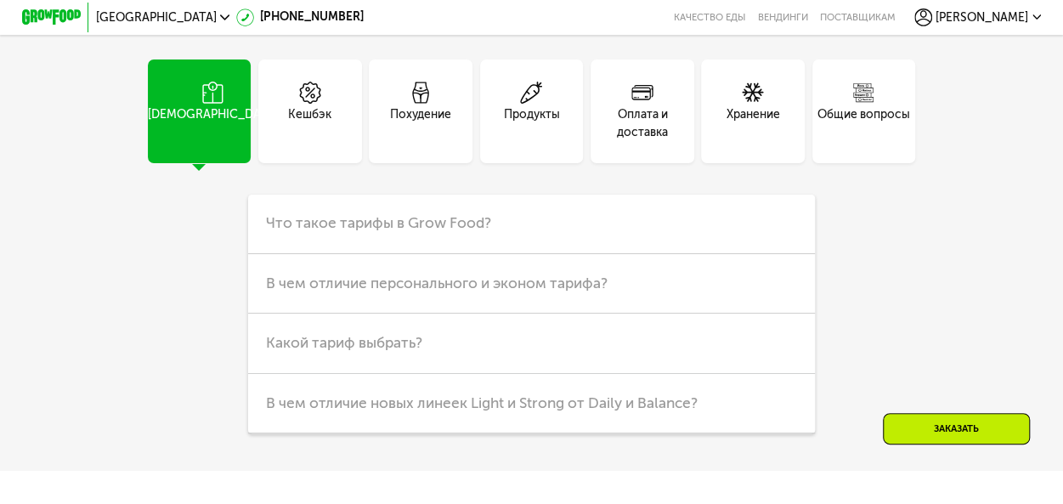
click at [544, 142] on div "Продукты" at bounding box center [532, 124] width 56 height 36
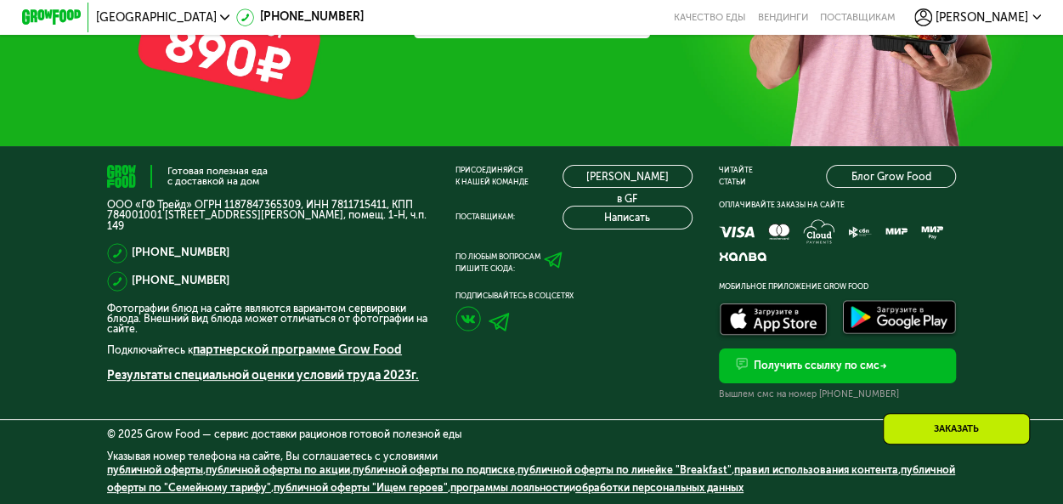
scroll to position [4672, 0]
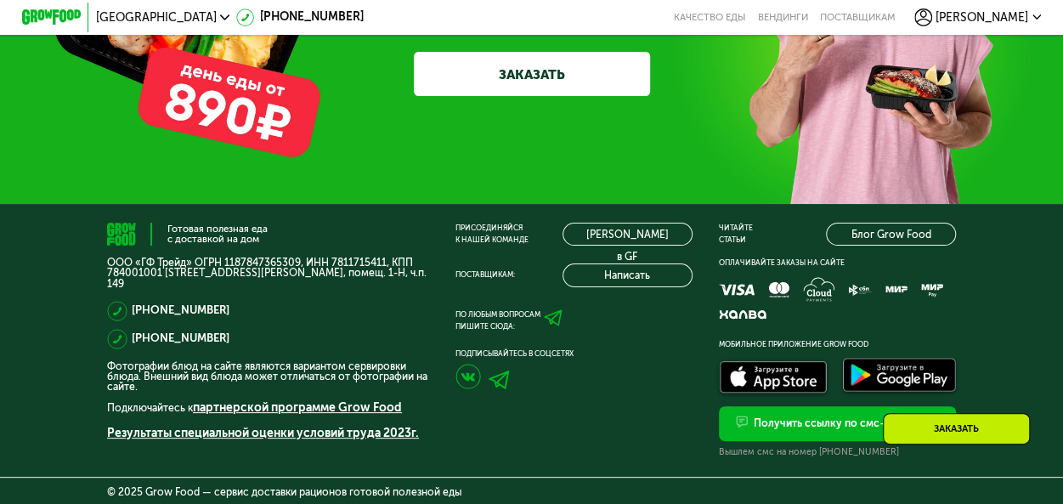
click at [485, 96] on link "ЗАКАЗАТЬ" at bounding box center [532, 74] width 236 height 44
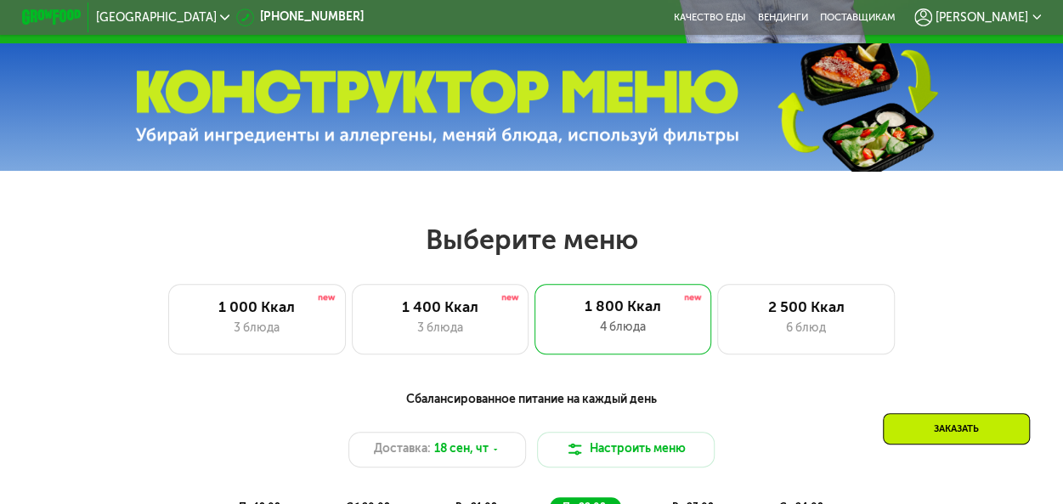
scroll to position [543, 0]
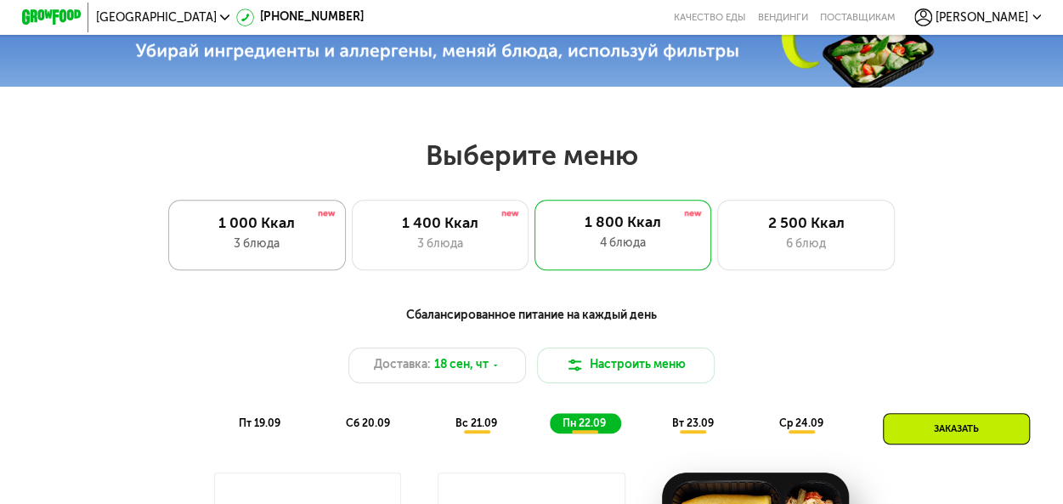
click at [274, 229] on div "1 000 Ккал" at bounding box center [256, 224] width 146 height 18
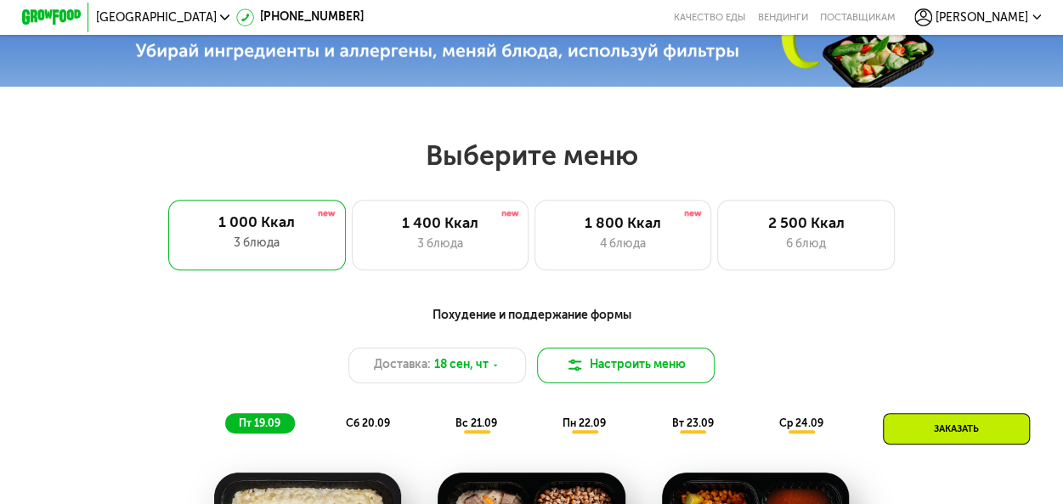
click at [663, 373] on button "Настроить меню" at bounding box center [626, 365] width 178 height 36
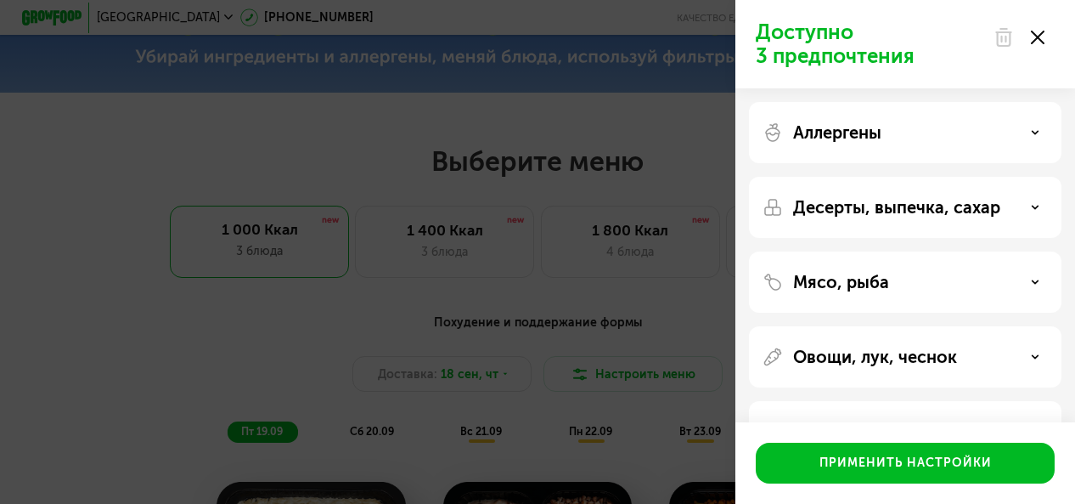
click at [1043, 31] on icon at bounding box center [1038, 38] width 14 height 14
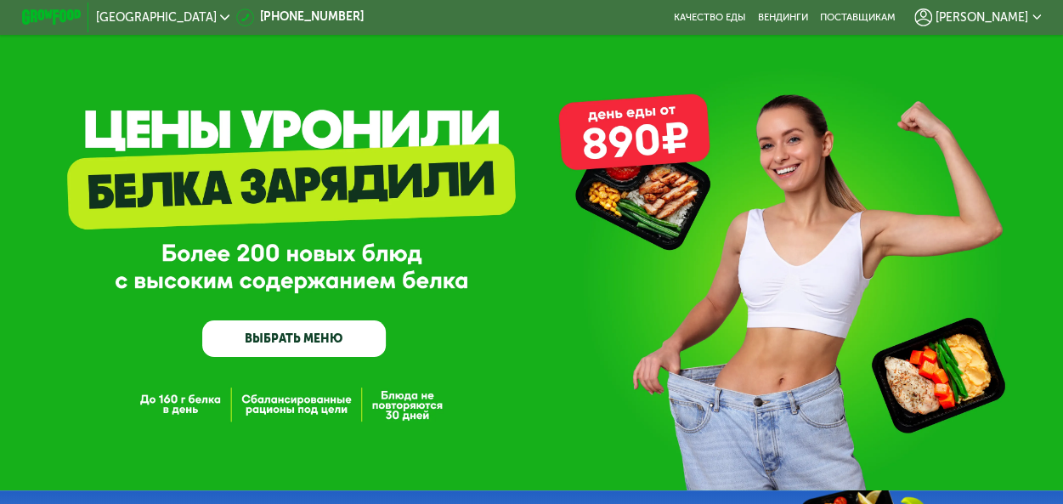
scroll to position [0, 0]
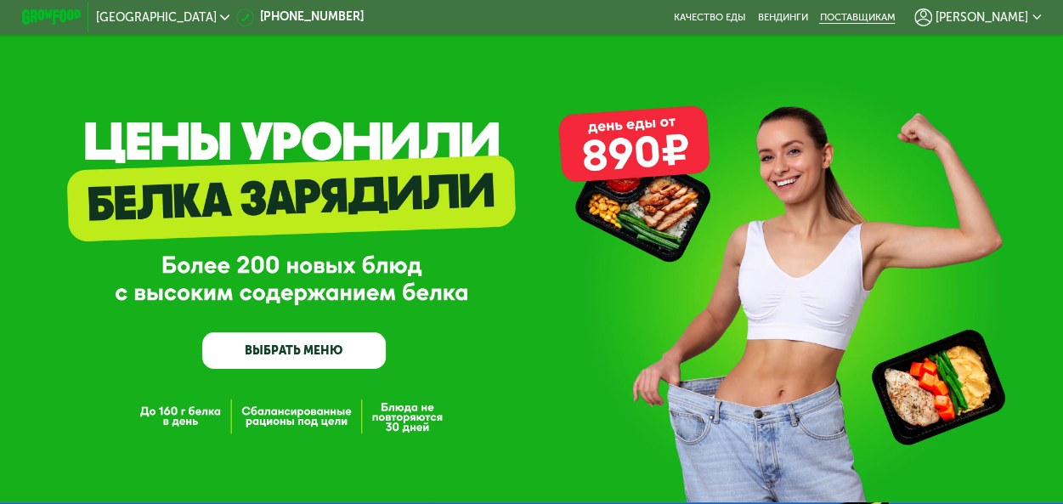
click at [895, 16] on div "поставщикам" at bounding box center [857, 18] width 76 height 12
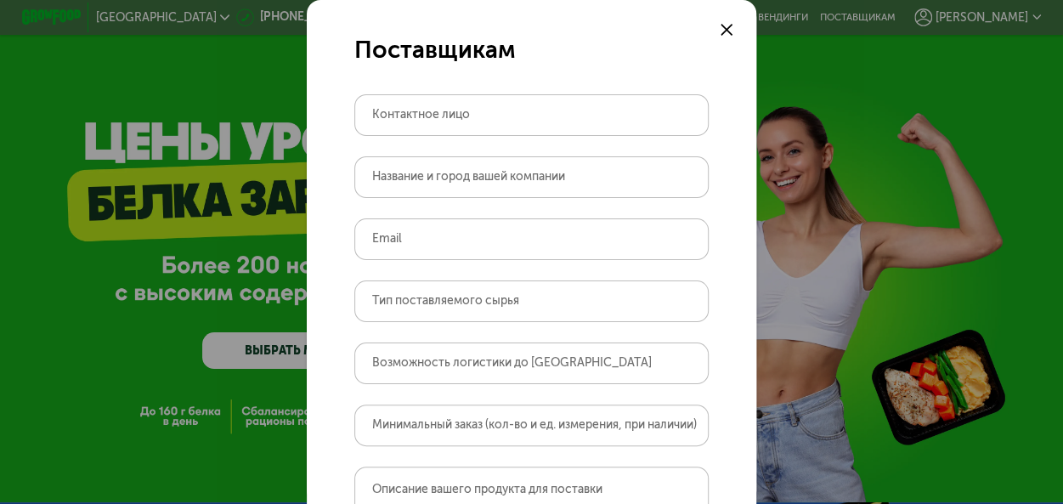
click at [722, 31] on use at bounding box center [726, 30] width 12 height 12
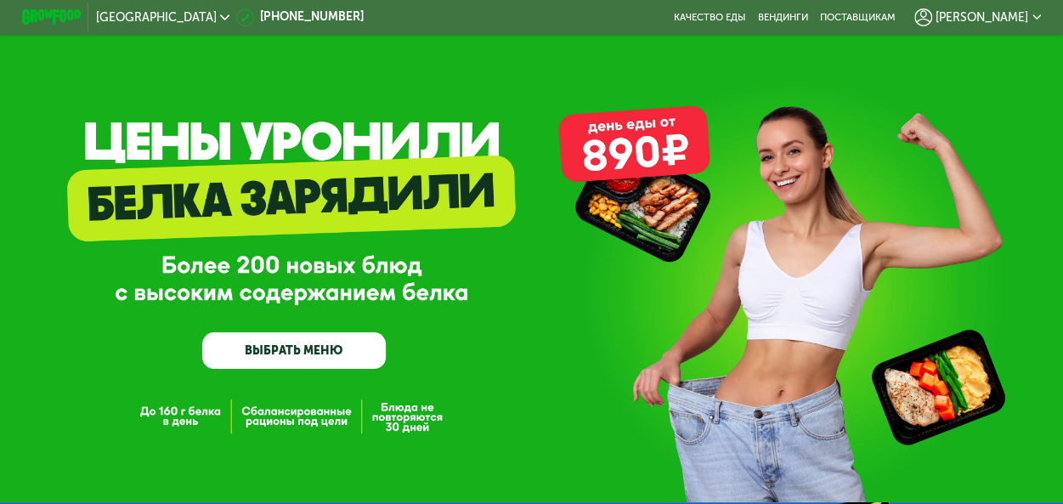
click at [268, 356] on link "ВЫБРАТЬ МЕНЮ" at bounding box center [293, 350] width 183 height 37
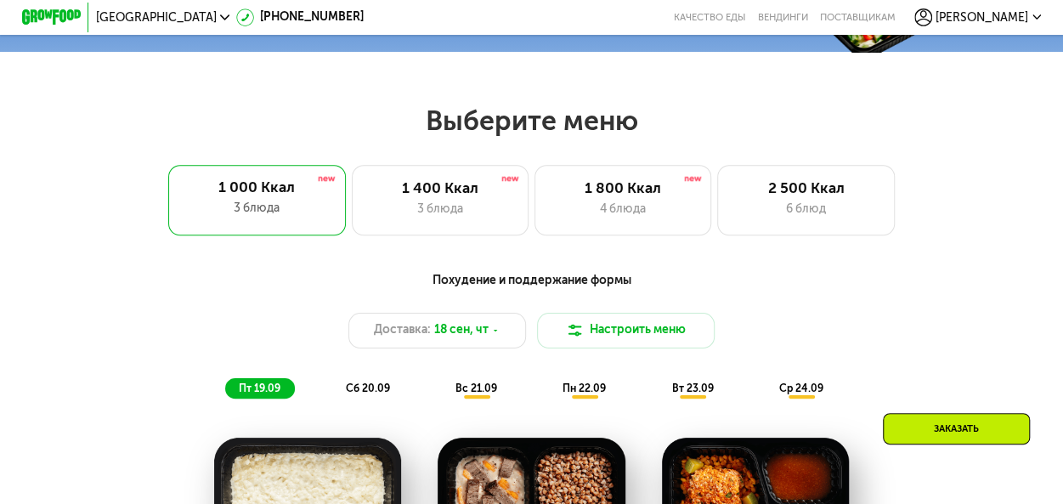
scroll to position [567, 0]
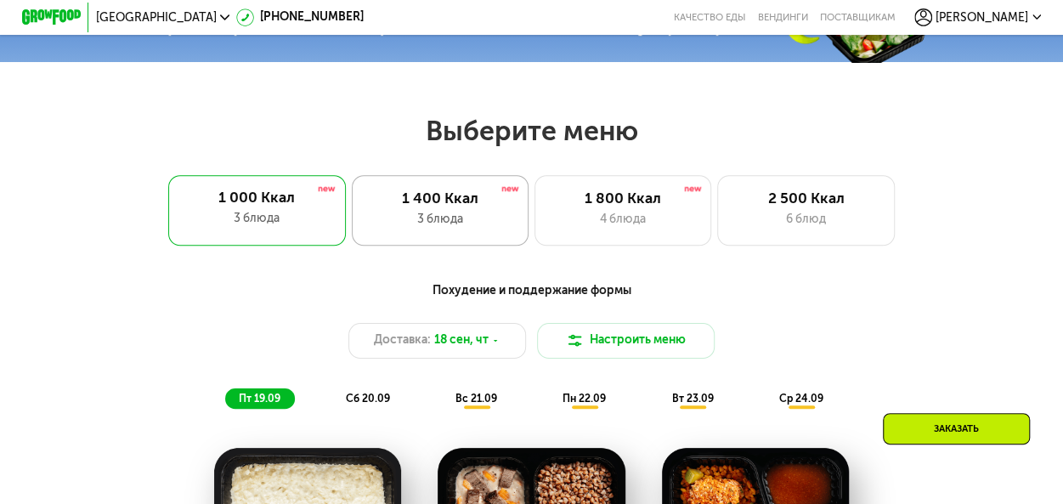
click at [432, 229] on div "3 блюда" at bounding box center [440, 220] width 146 height 18
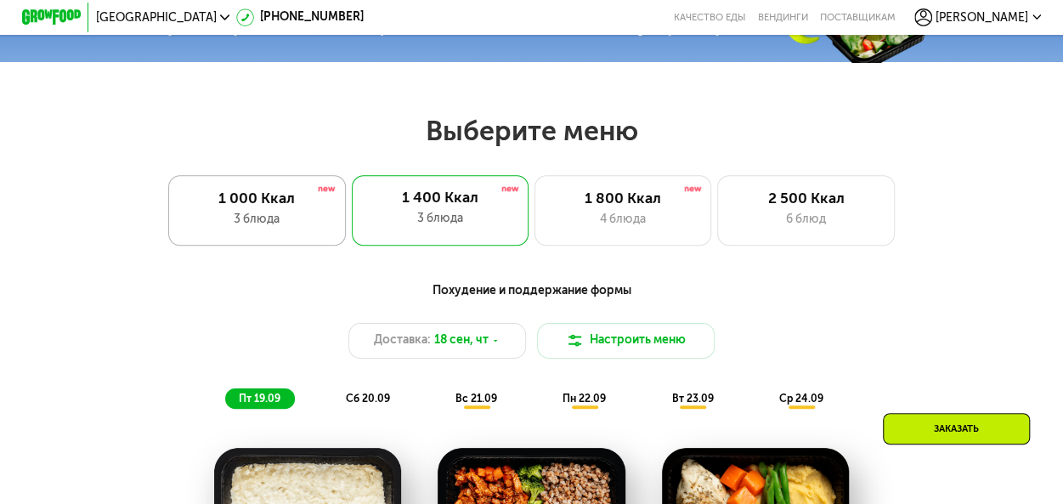
click at [236, 187] on div "1 000 Ккал 3 блюда" at bounding box center [257, 210] width 178 height 71
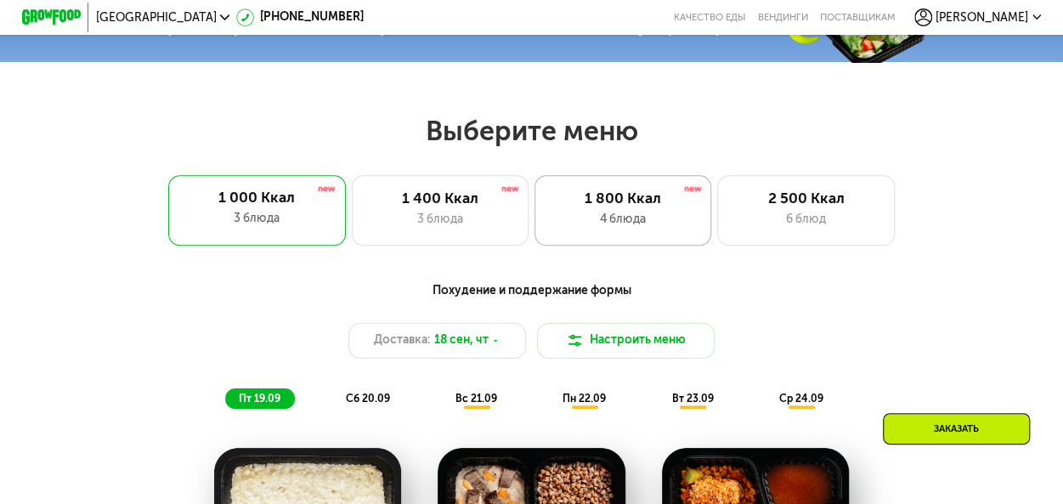
click at [637, 215] on div "1 800 Ккал 4 блюда" at bounding box center [623, 210] width 178 height 71
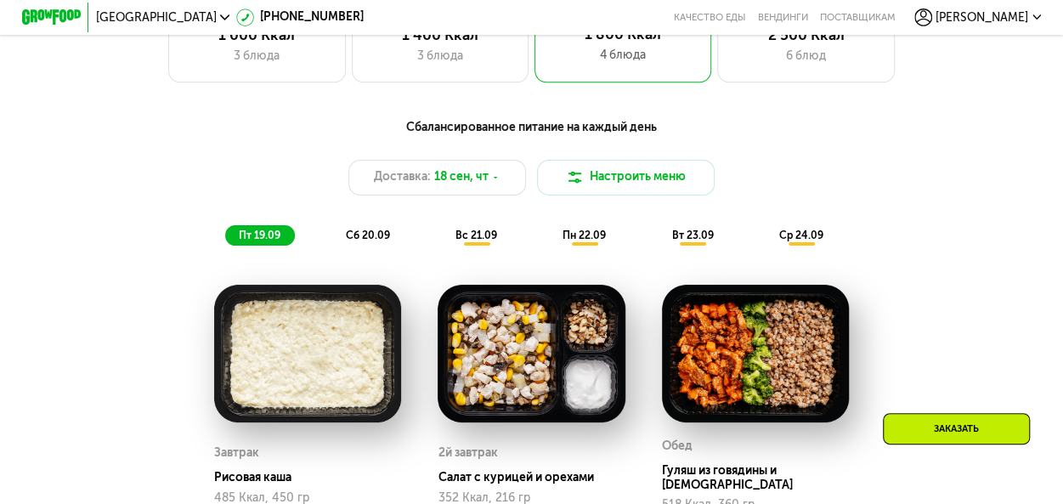
scroll to position [737, 0]
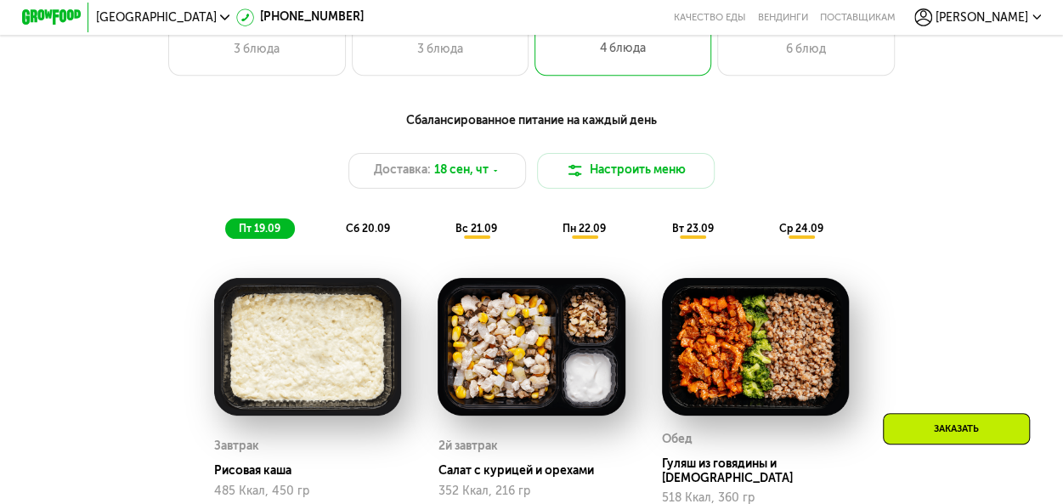
click at [591, 234] on span "пн 22.09" at bounding box center [583, 229] width 43 height 12
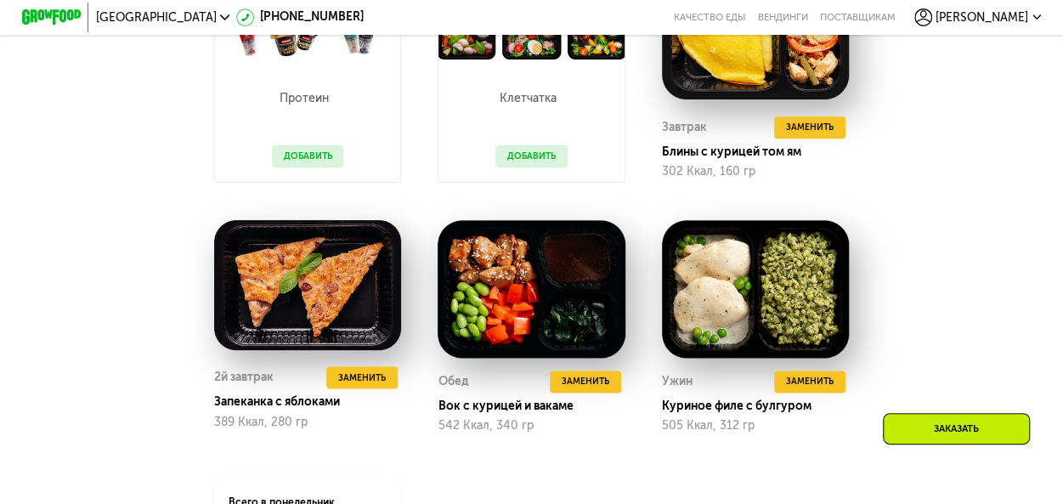
scroll to position [1077, 0]
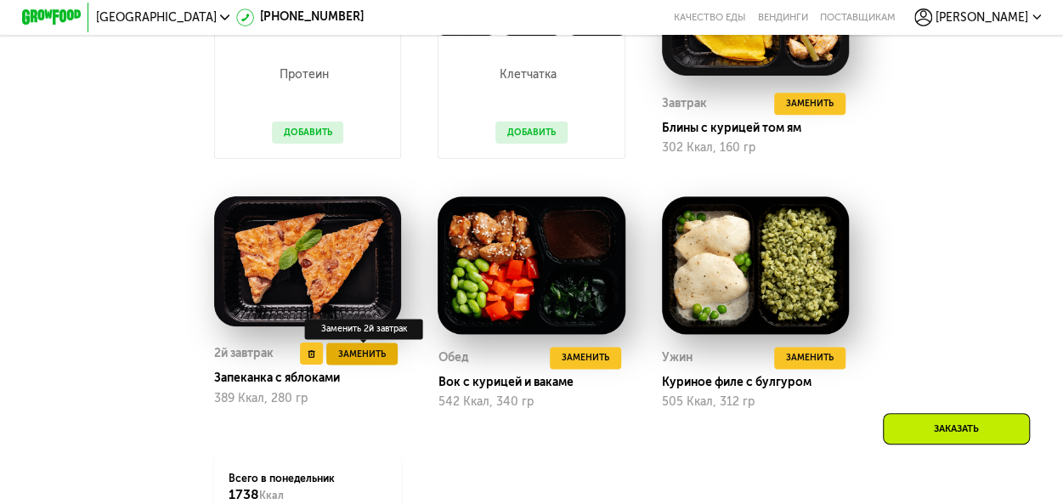
click at [352, 361] on span "Заменить" at bounding box center [362, 354] width 48 height 14
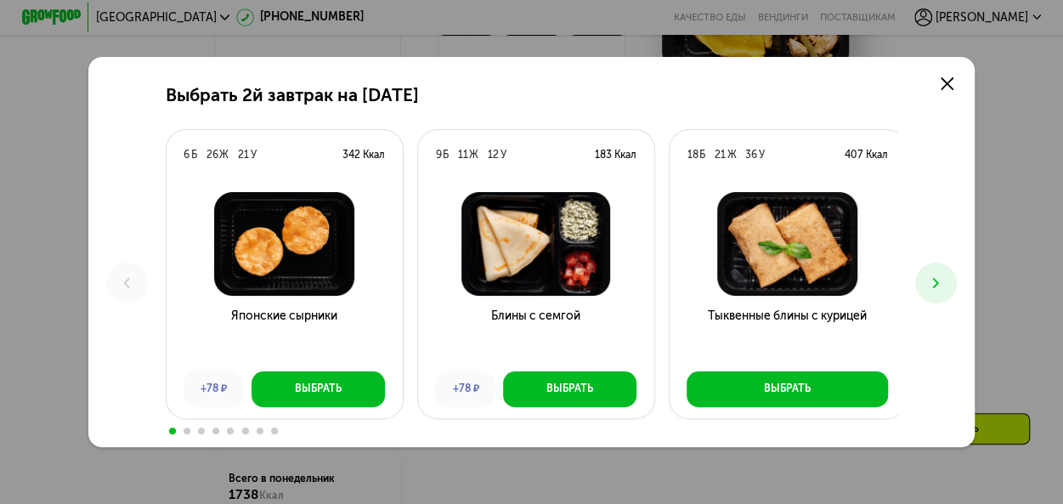
click at [944, 285] on icon at bounding box center [936, 283] width 18 height 18
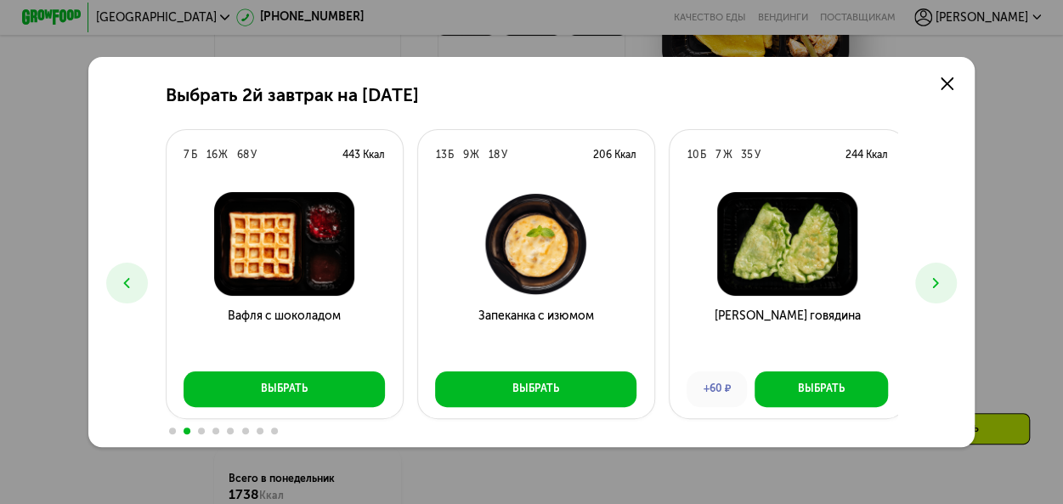
click at [944, 285] on icon at bounding box center [936, 283] width 18 height 18
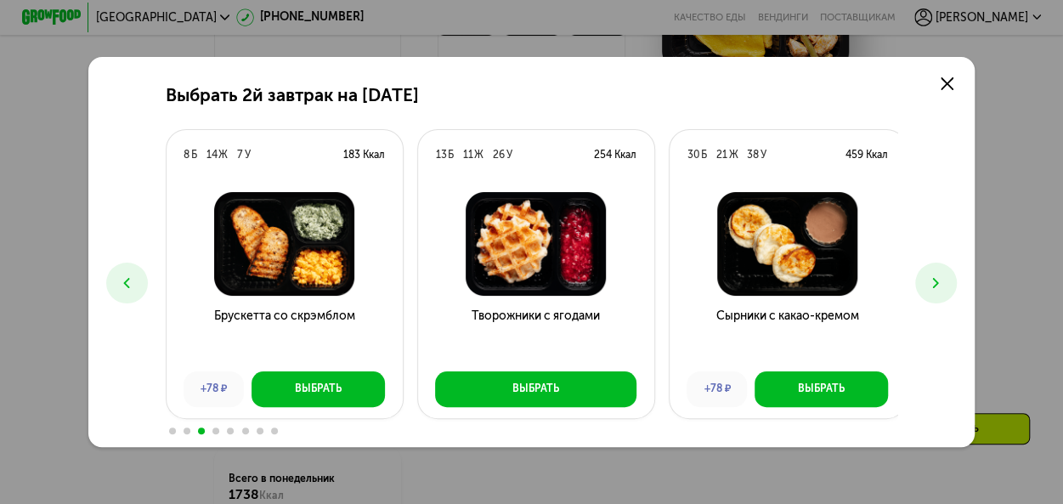
click at [943, 286] on icon at bounding box center [936, 283] width 18 height 18
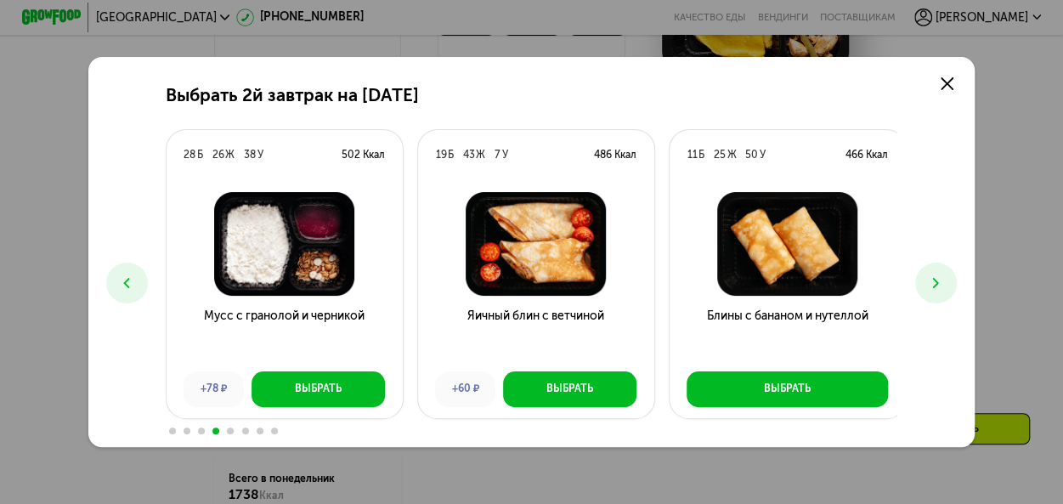
click at [939, 285] on use at bounding box center [936, 283] width 6 height 11
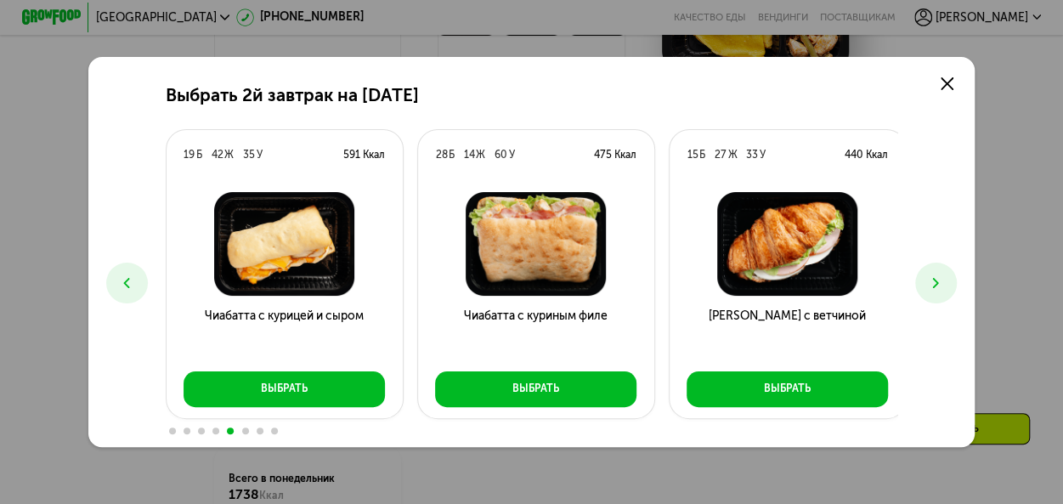
click at [124, 284] on use at bounding box center [127, 283] width 6 height 11
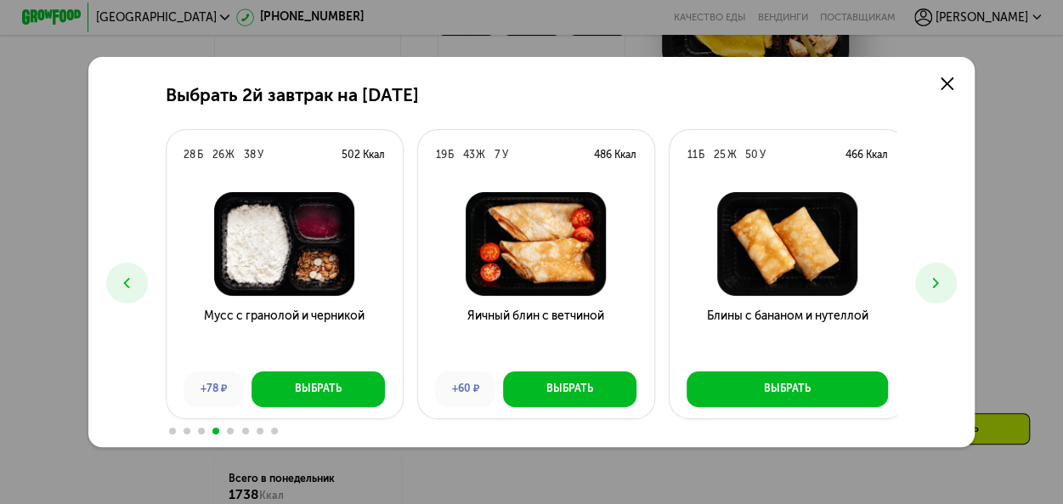
click at [124, 284] on use at bounding box center [127, 283] width 6 height 11
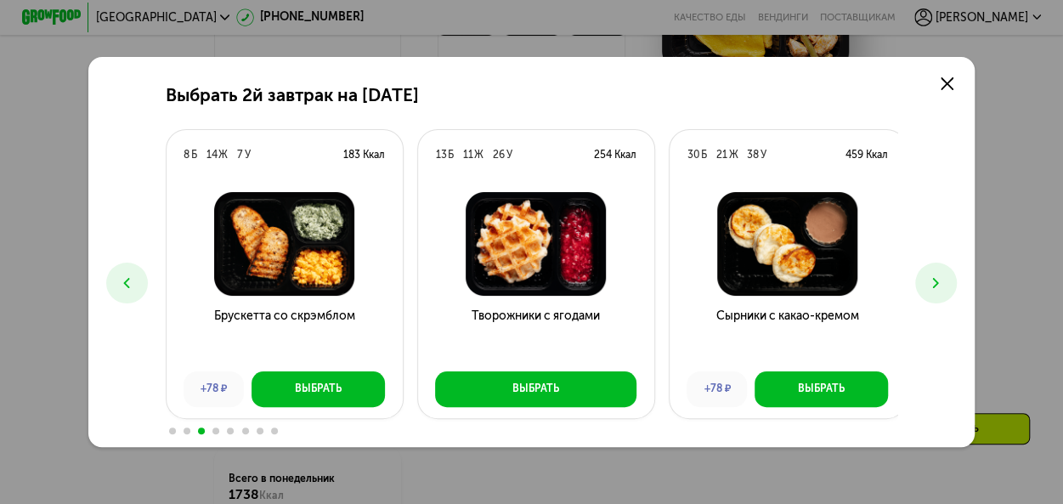
click at [124, 284] on use at bounding box center [127, 283] width 6 height 11
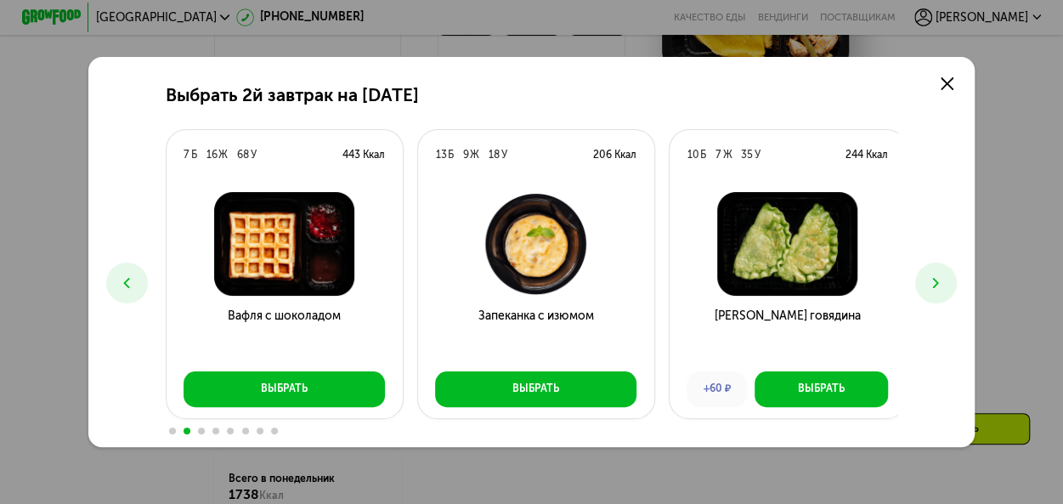
click at [124, 284] on use at bounding box center [127, 283] width 6 height 11
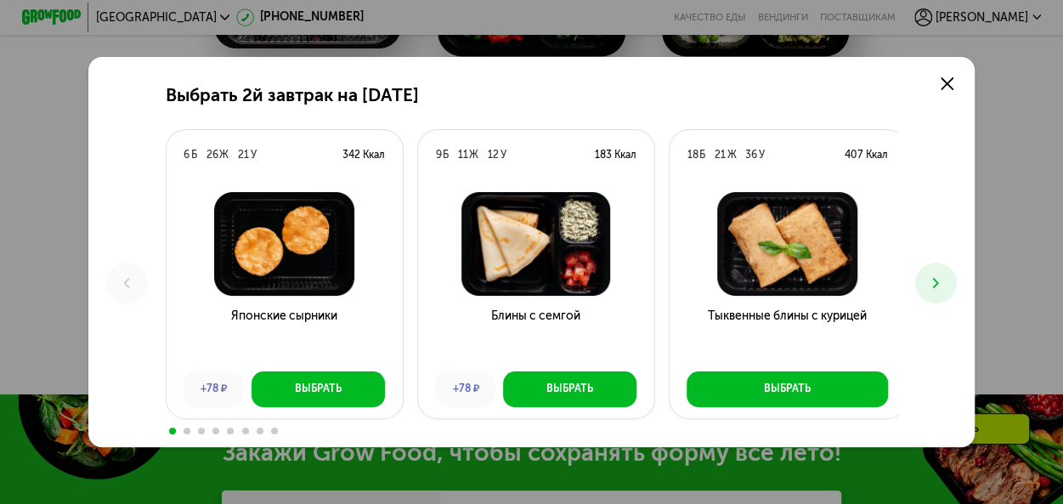
scroll to position [1162, 0]
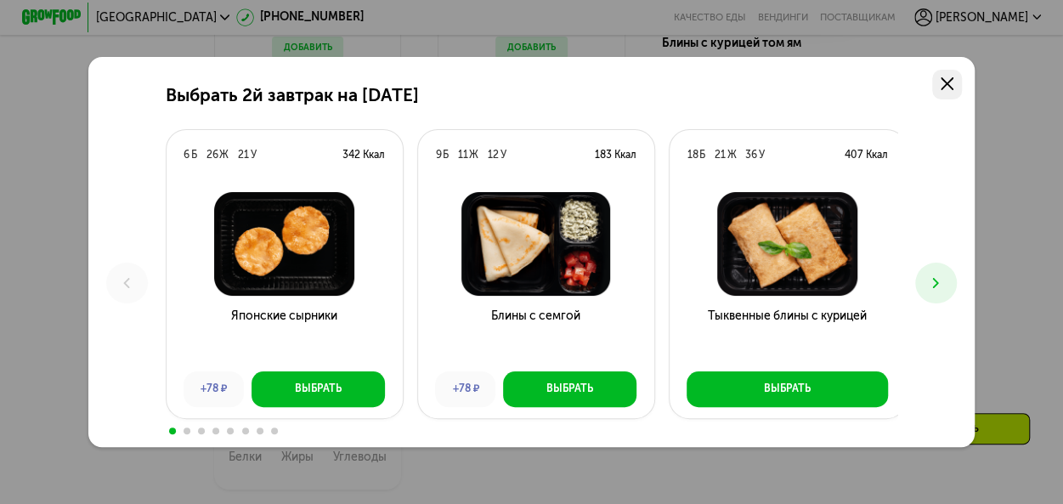
click at [949, 77] on icon at bounding box center [947, 84] width 14 height 14
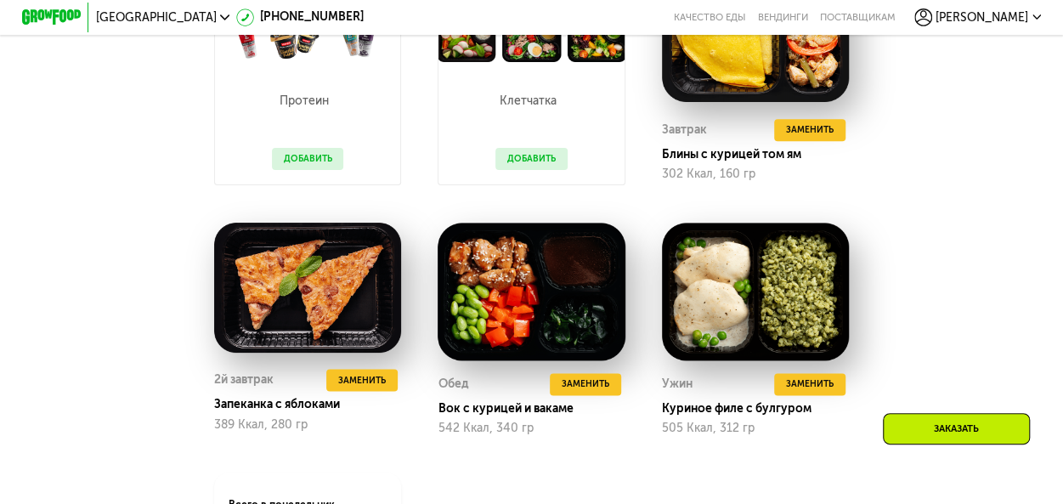
scroll to position [1077, 0]
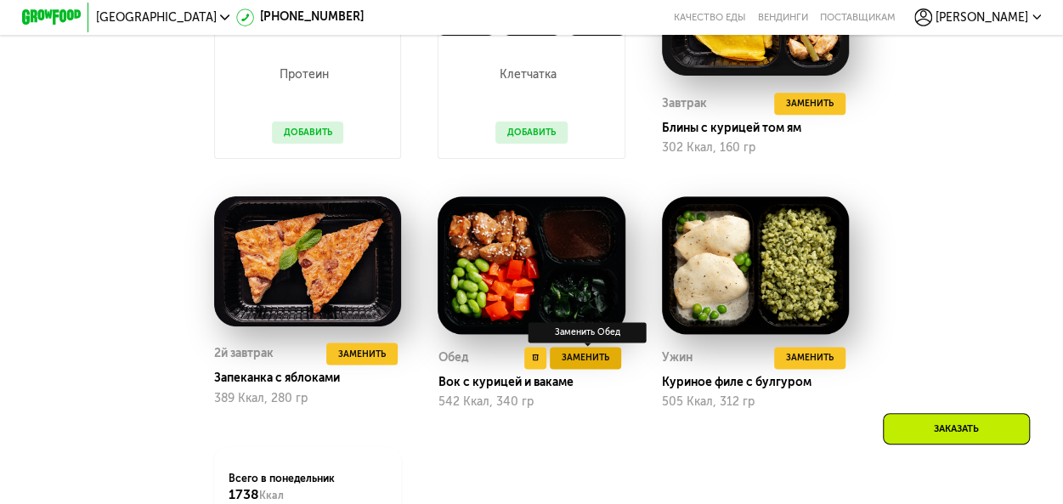
click at [579, 364] on span "Заменить" at bounding box center [586, 357] width 48 height 14
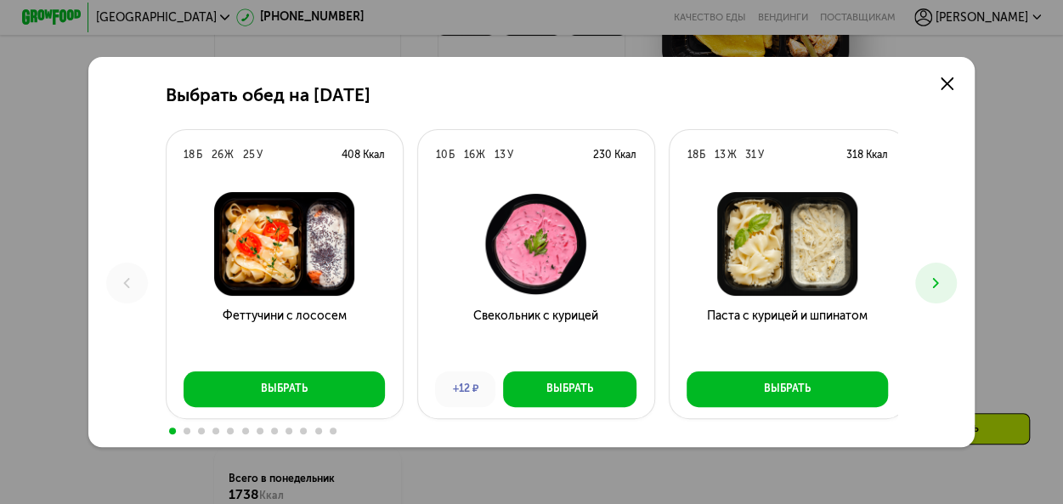
click at [943, 281] on icon at bounding box center [936, 283] width 18 height 18
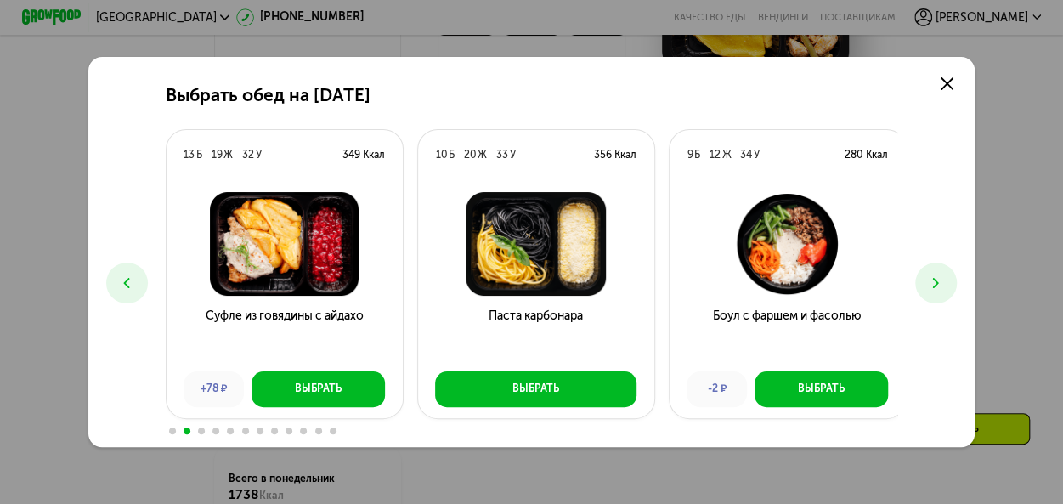
click at [943, 281] on icon at bounding box center [936, 283] width 18 height 18
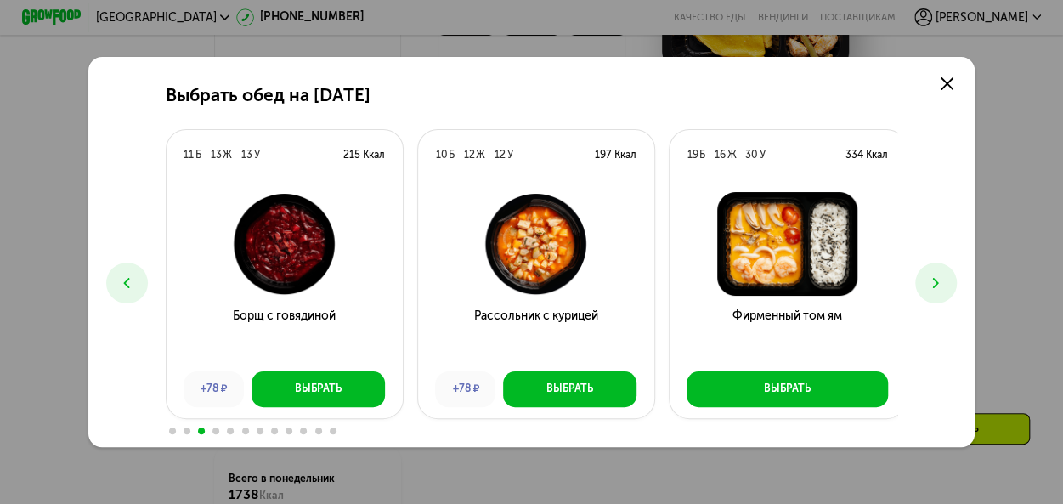
click at [943, 281] on icon at bounding box center [936, 283] width 18 height 18
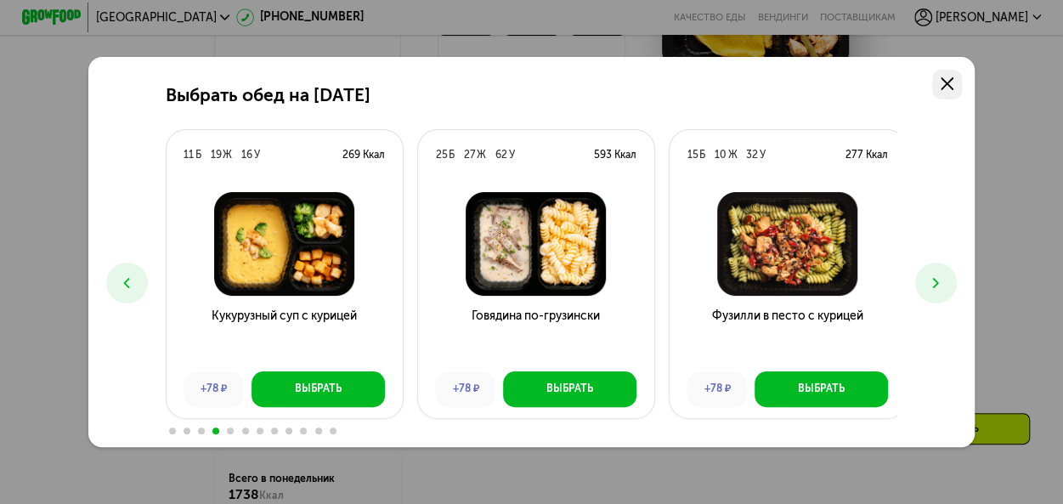
click at [951, 77] on icon at bounding box center [947, 84] width 14 height 14
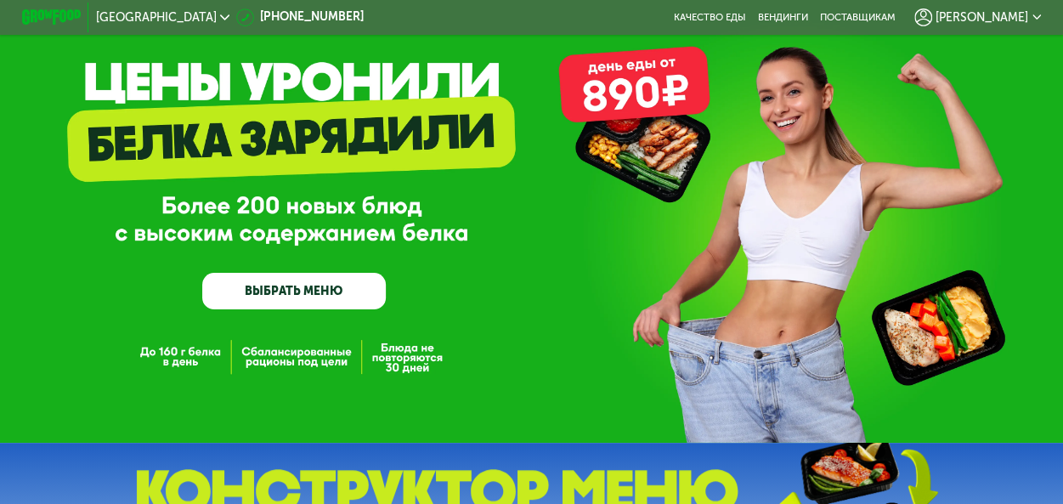
scroll to position [0, 0]
